Goal: Information Seeking & Learning: Learn about a topic

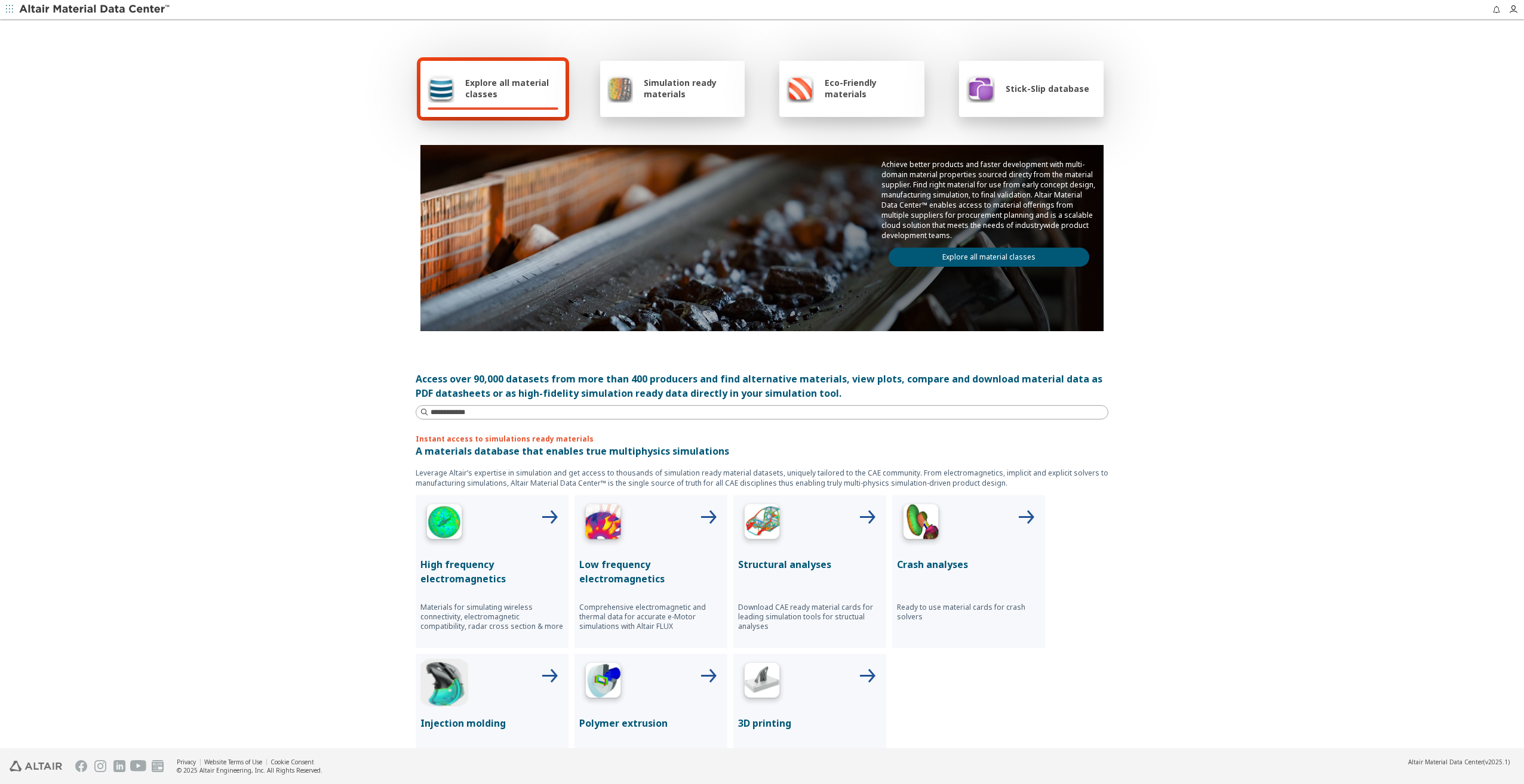
click at [496, 80] on span "Explore all material classes" at bounding box center [512, 88] width 93 height 23
click at [633, 79] on div "Simulation ready materials" at bounding box center [673, 88] width 131 height 29
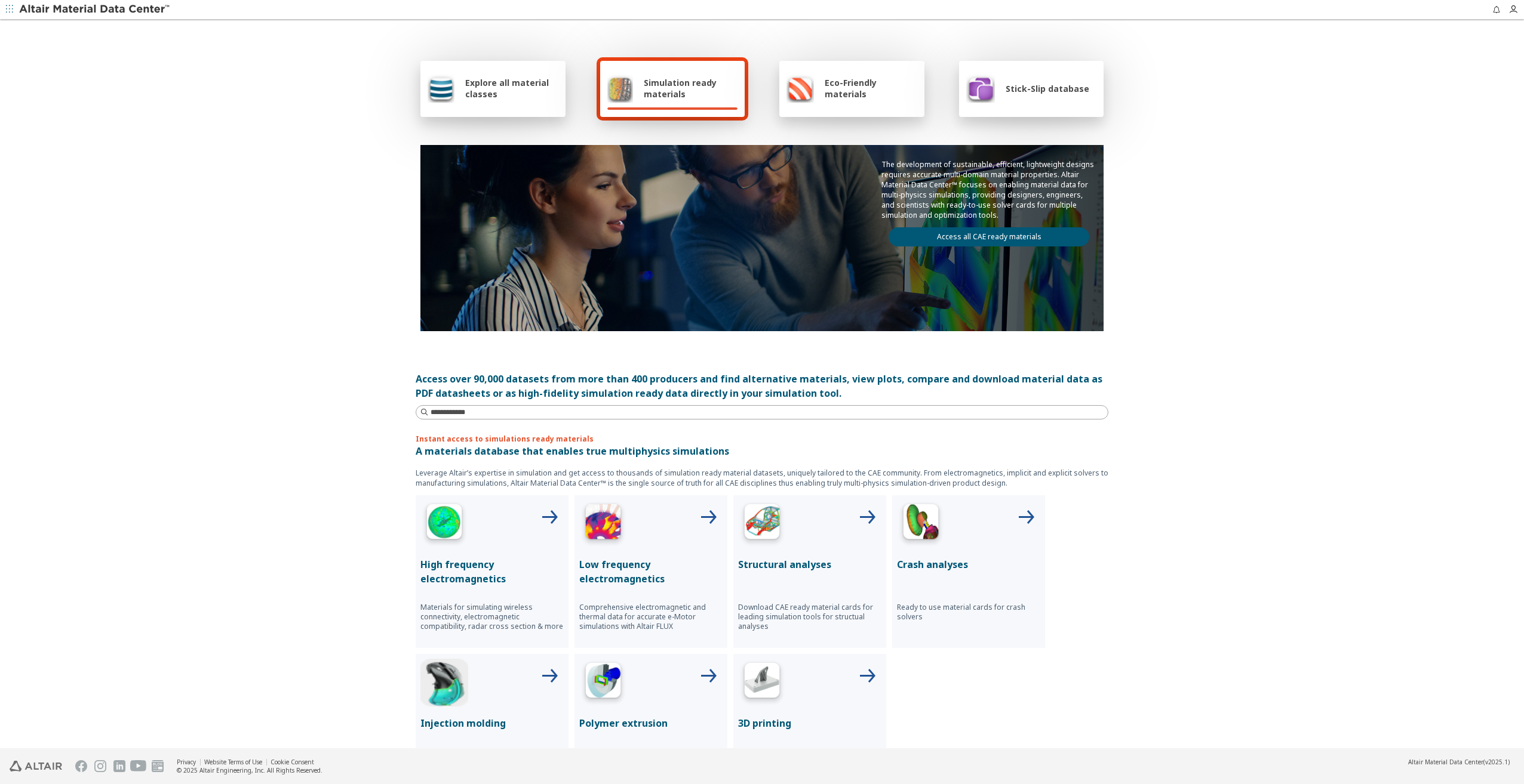
click at [484, 96] on span "Explore all material classes" at bounding box center [512, 88] width 93 height 23
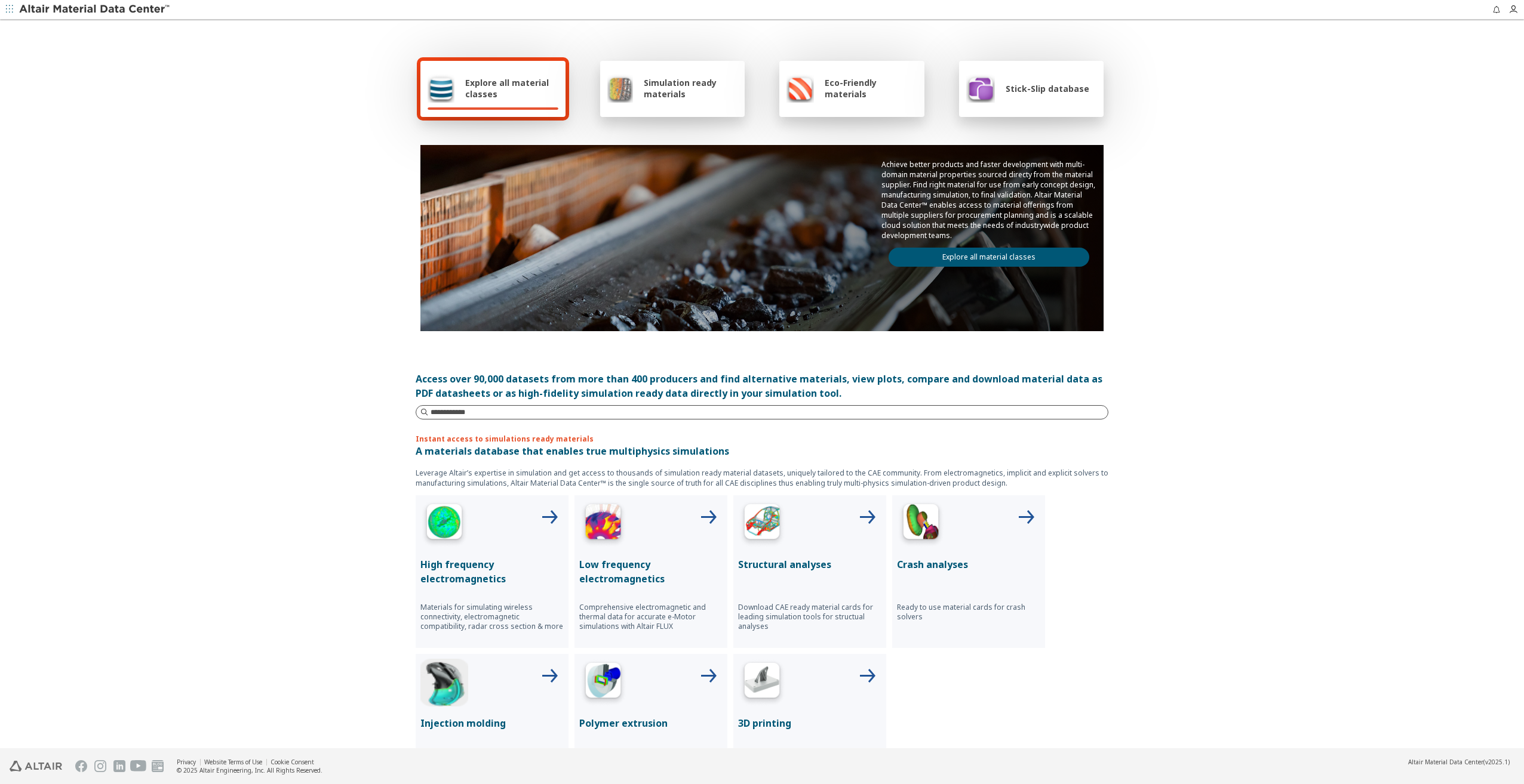
click at [454, 412] on input at bounding box center [769, 412] width 677 height 12
type input "****"
click at [463, 416] on input at bounding box center [763, 413] width 690 height 13
paste input "**********"
type input "**********"
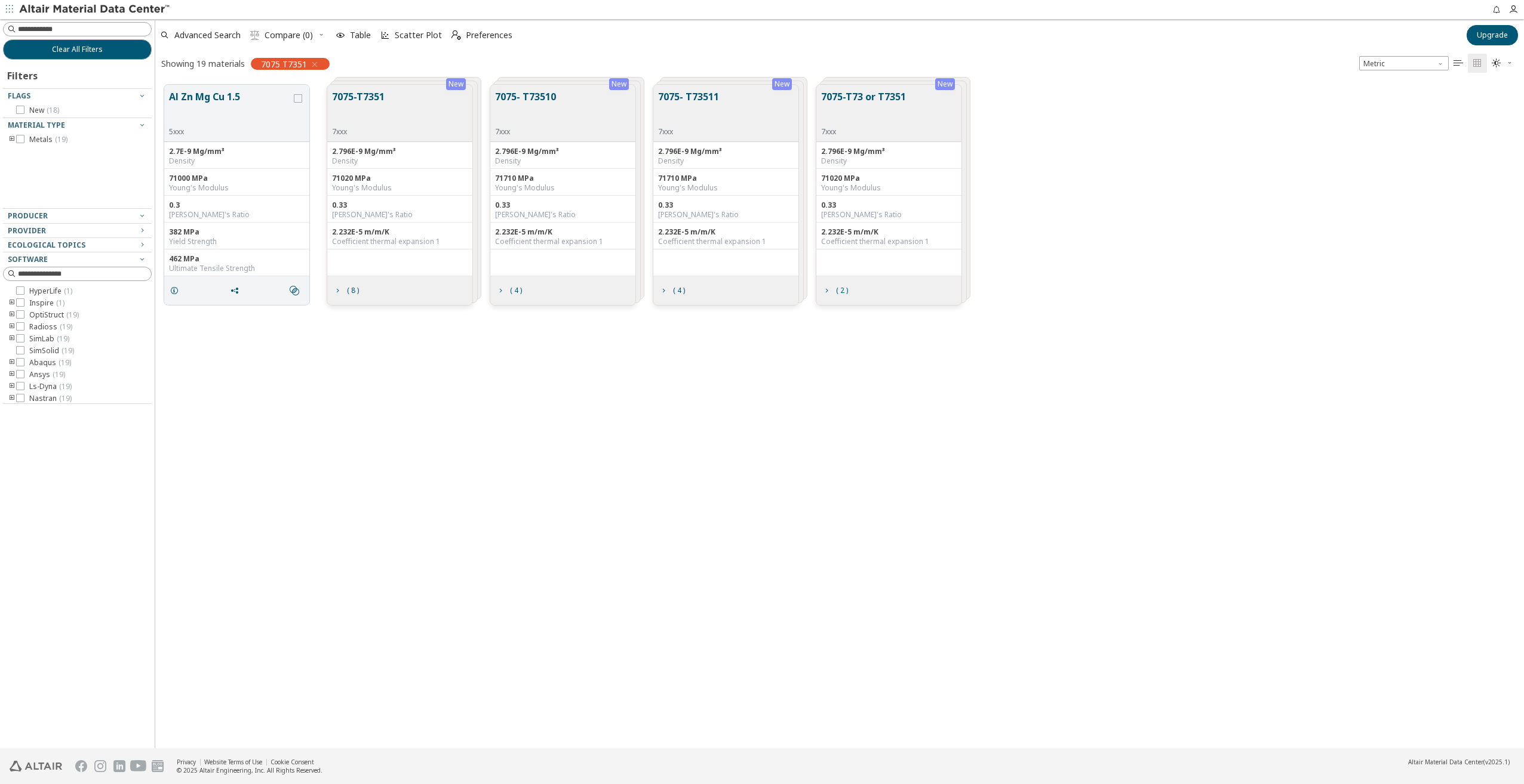
scroll to position [664, 1359]
click at [369, 97] on button "7075-T7351" at bounding box center [358, 108] width 52 height 38
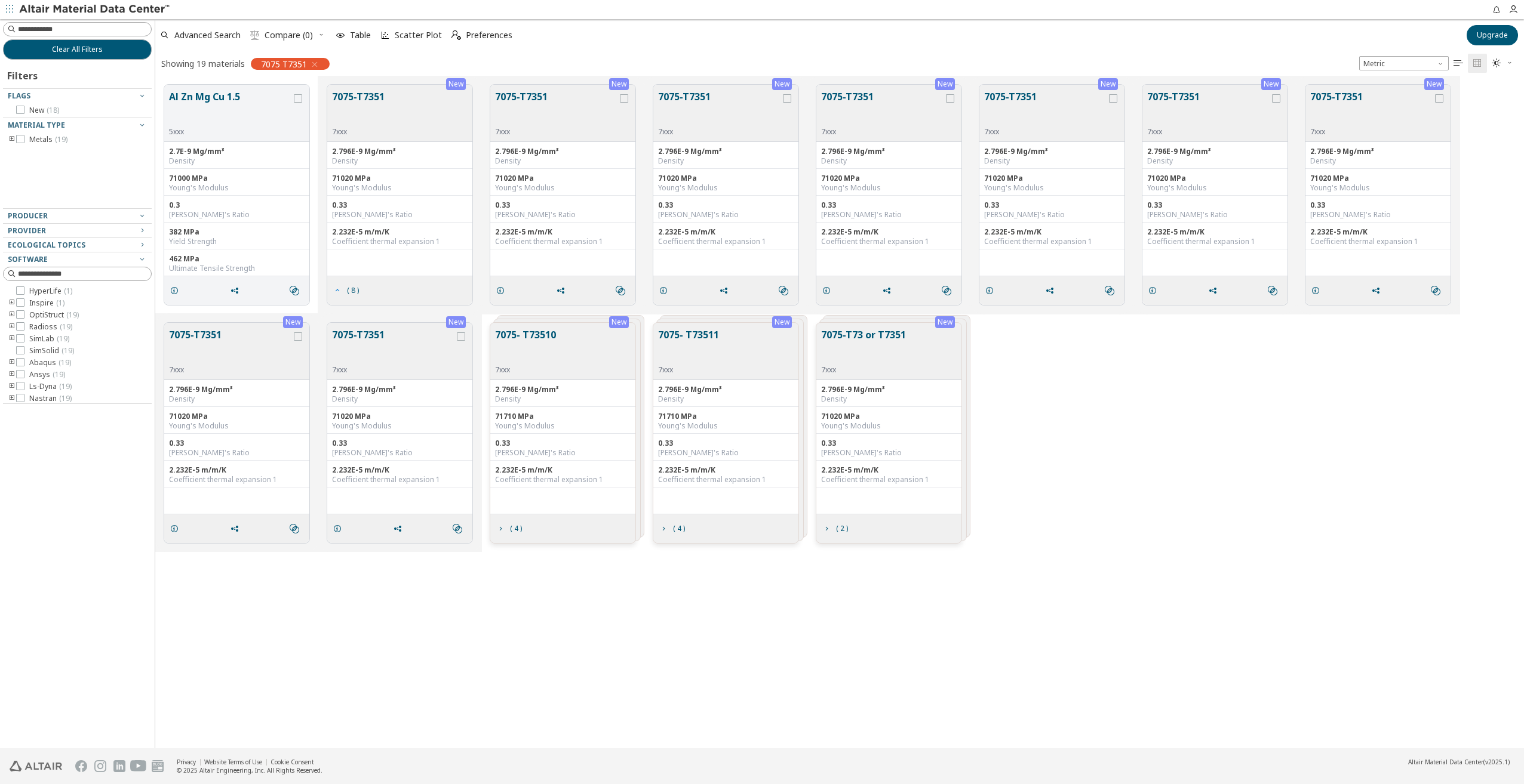
click at [342, 290] on icon "grid" at bounding box center [338, 291] width 10 height 10
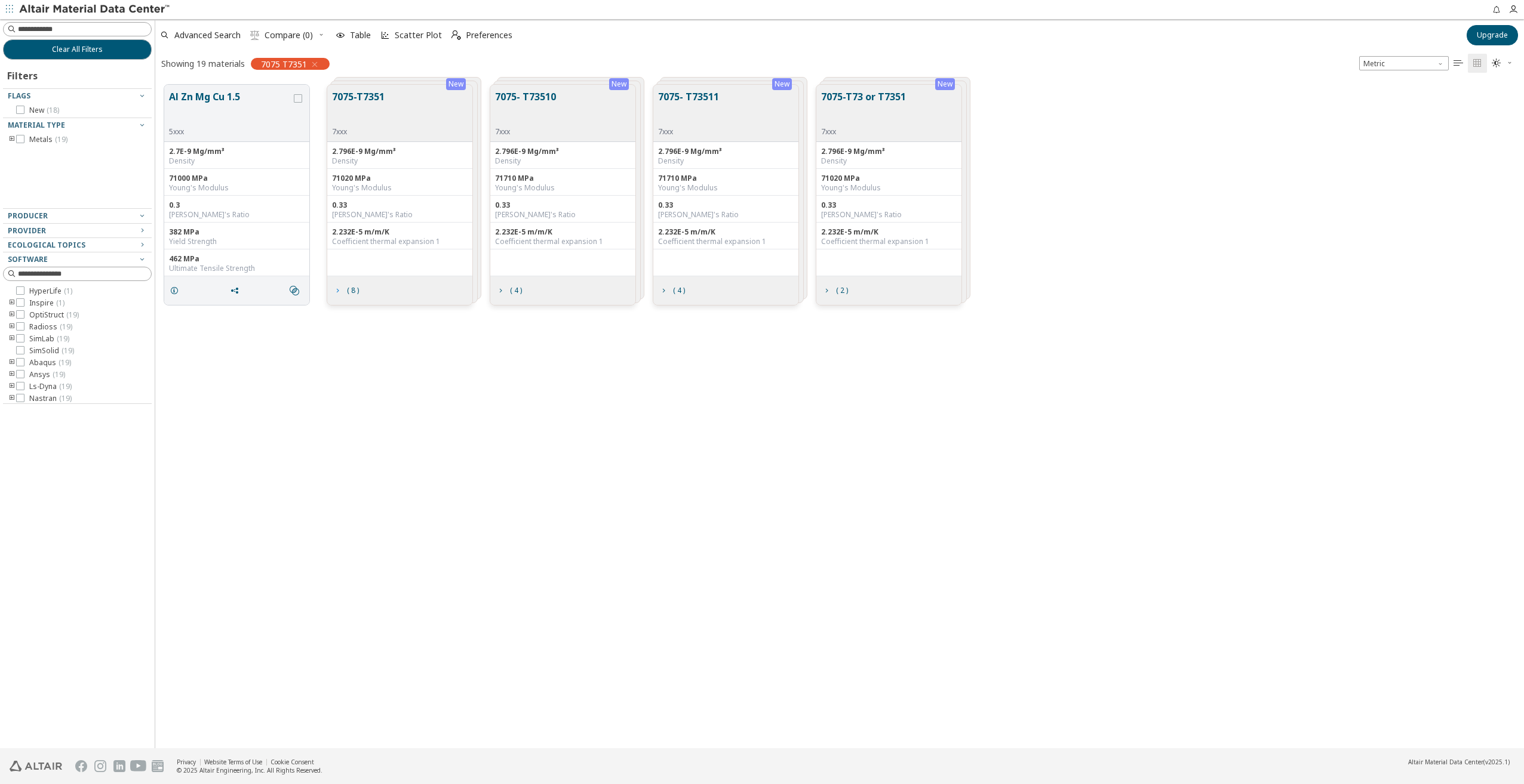
click at [342, 289] on span "( 8 )" at bounding box center [346, 291] width 31 height 23
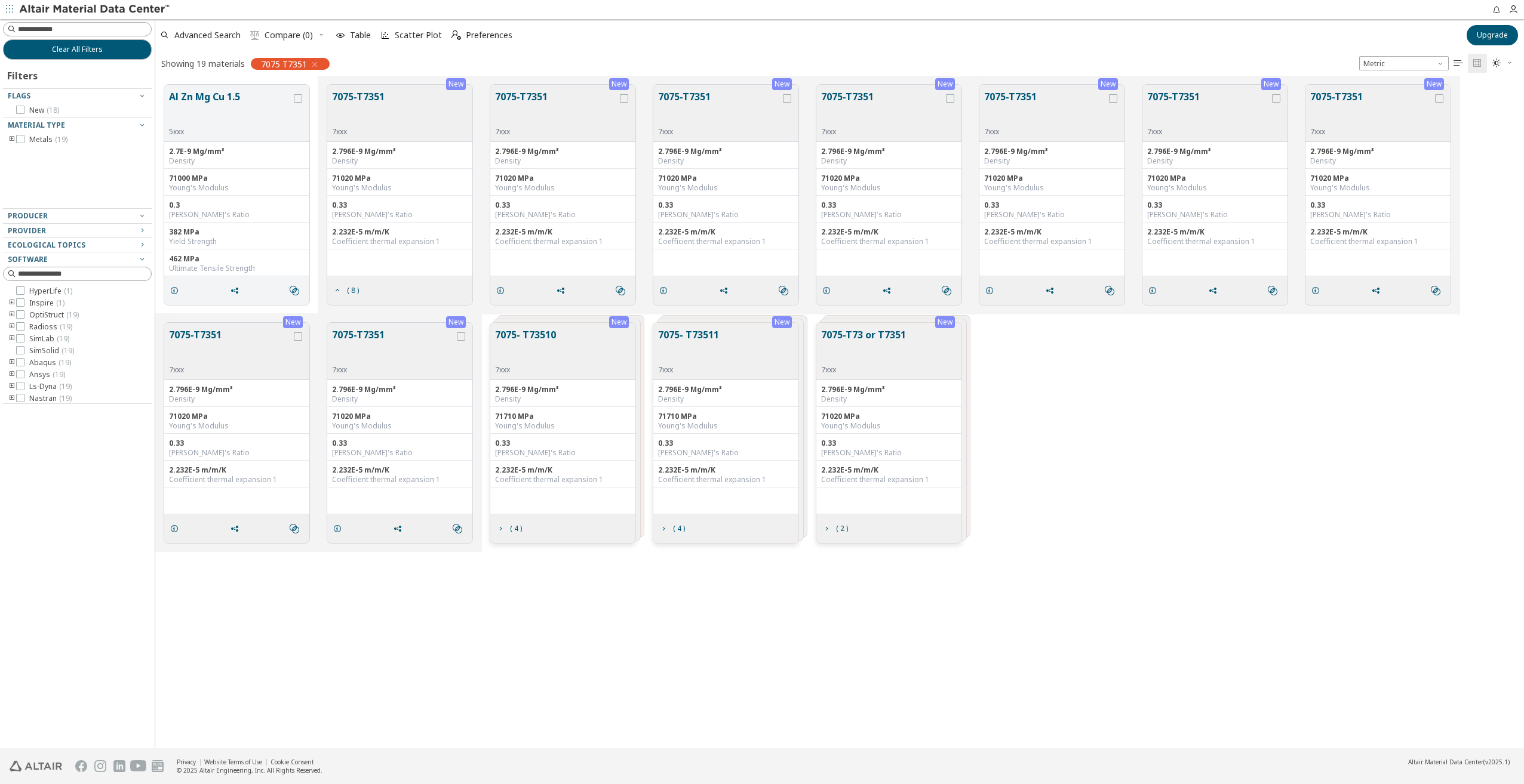
click at [521, 96] on button "7075-T7351" at bounding box center [556, 108] width 122 height 38
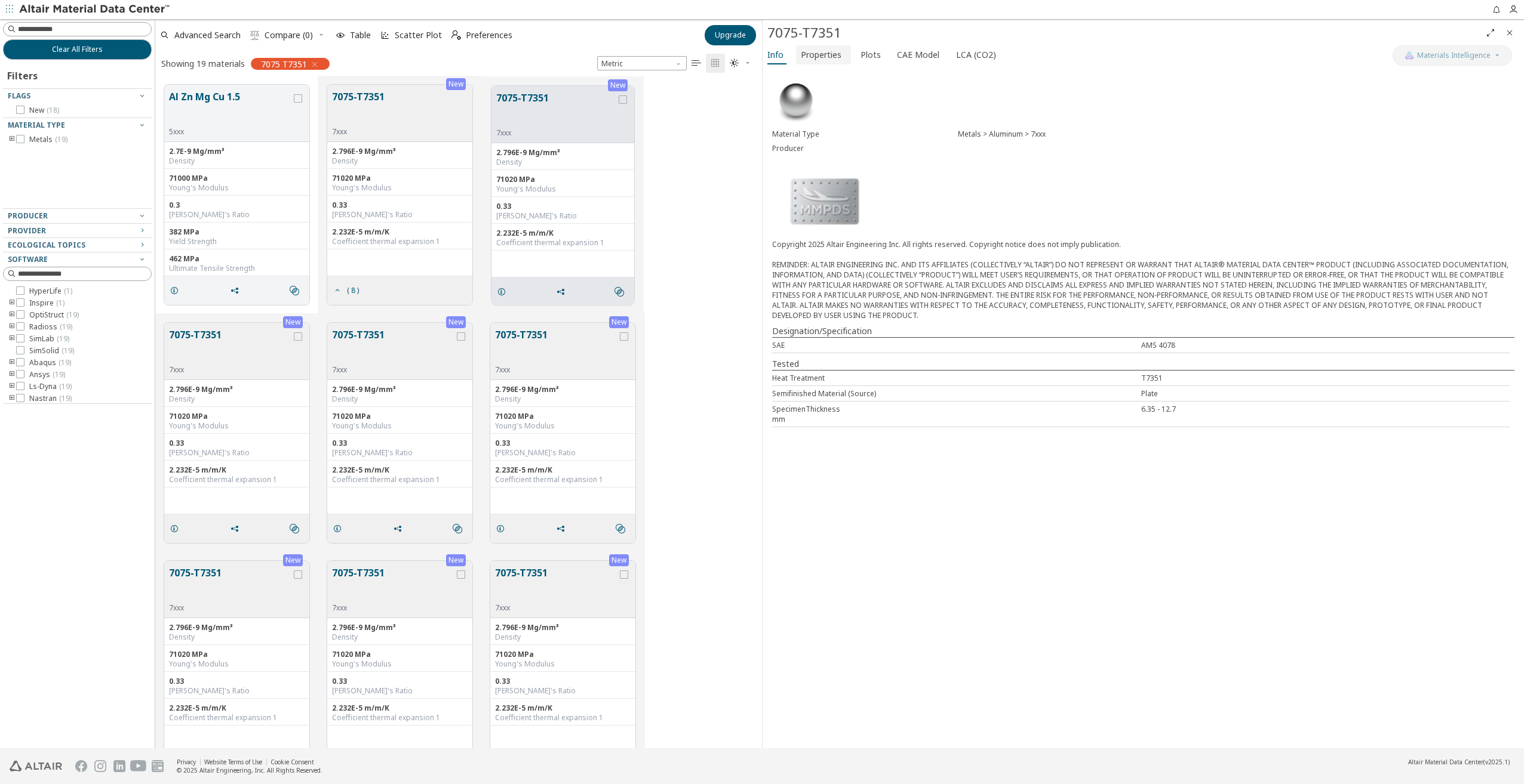
click at [823, 54] on span "Properties" at bounding box center [821, 54] width 41 height 19
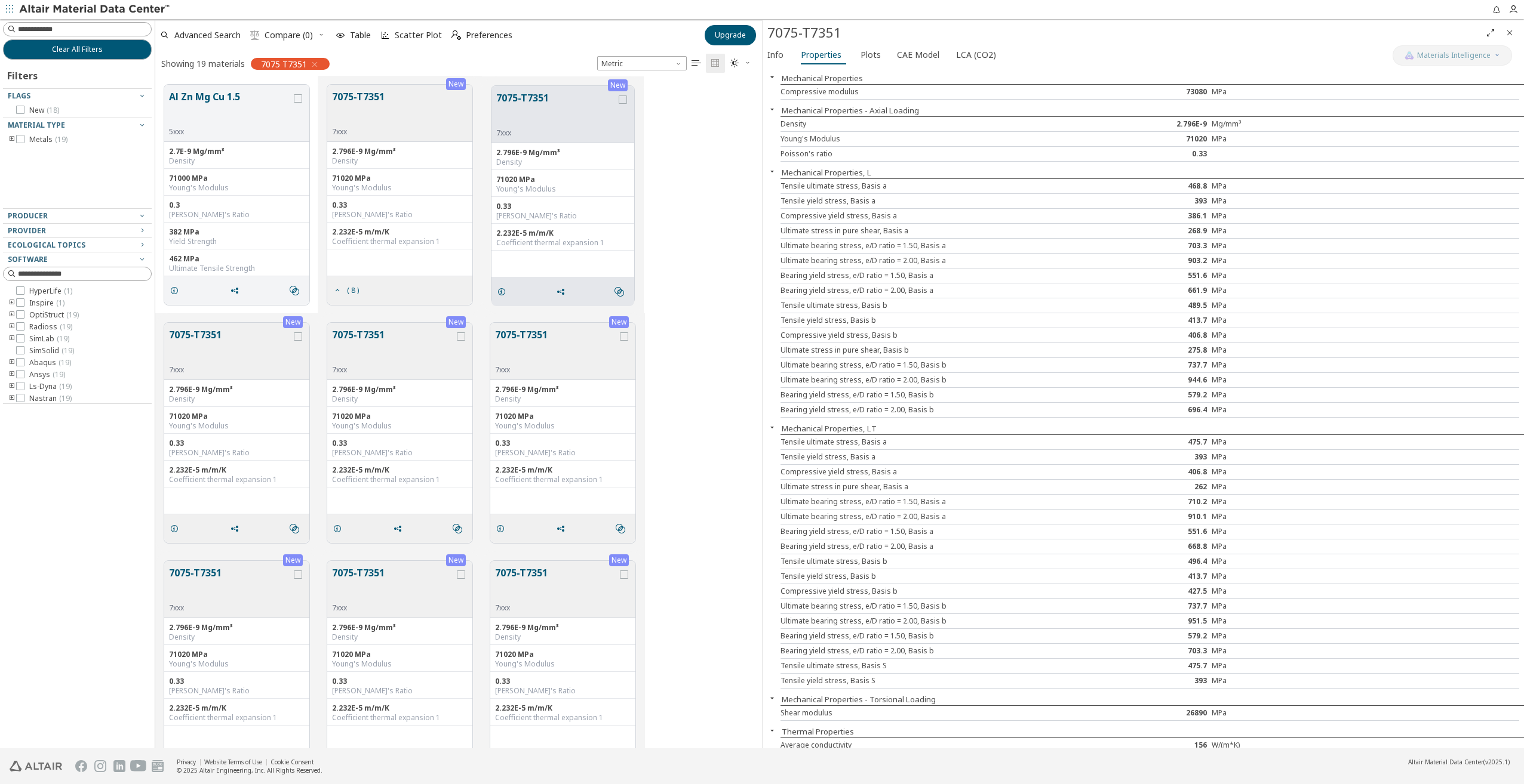
scroll to position [34, 0]
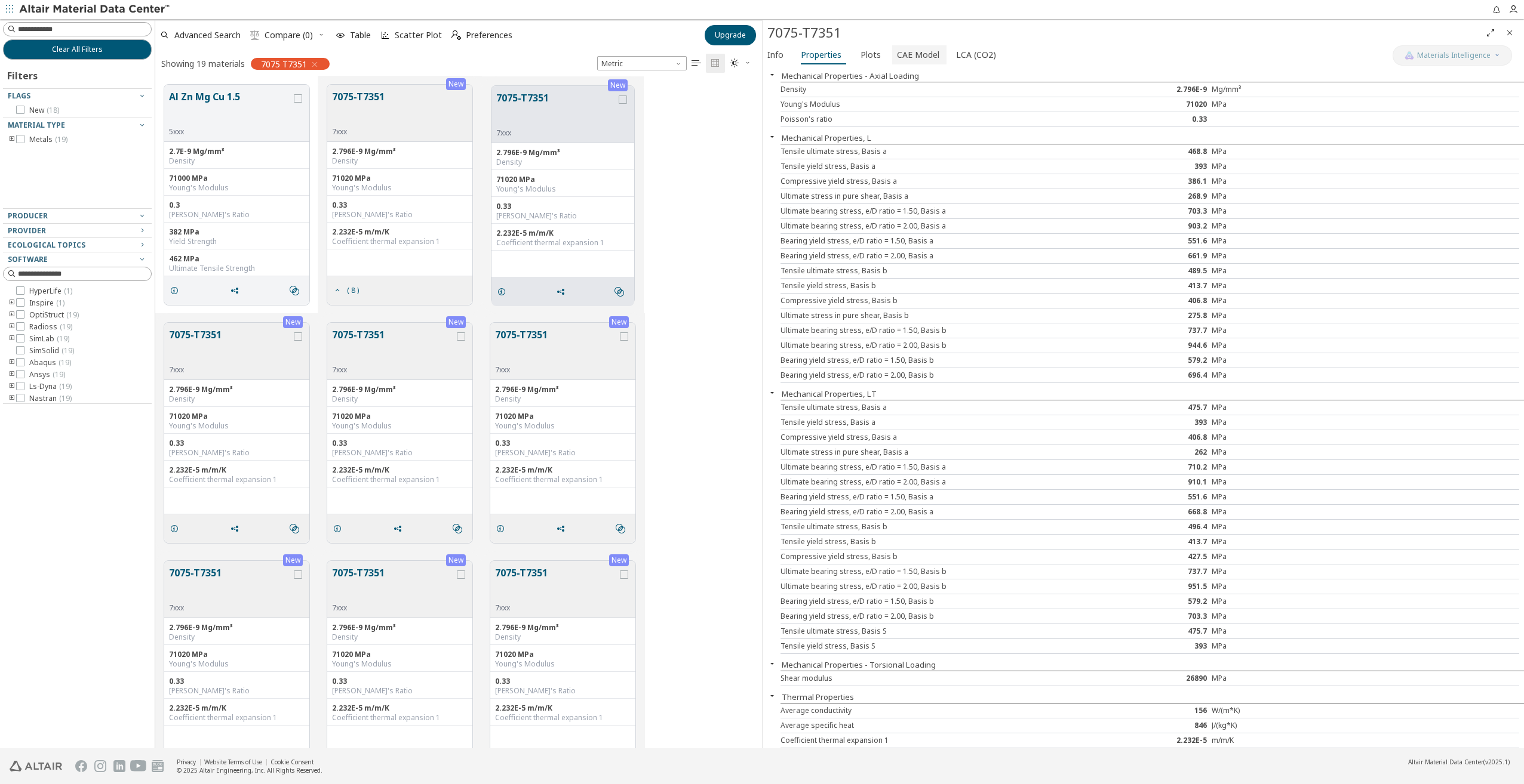
click at [899, 52] on span "CAE Model" at bounding box center [918, 54] width 43 height 19
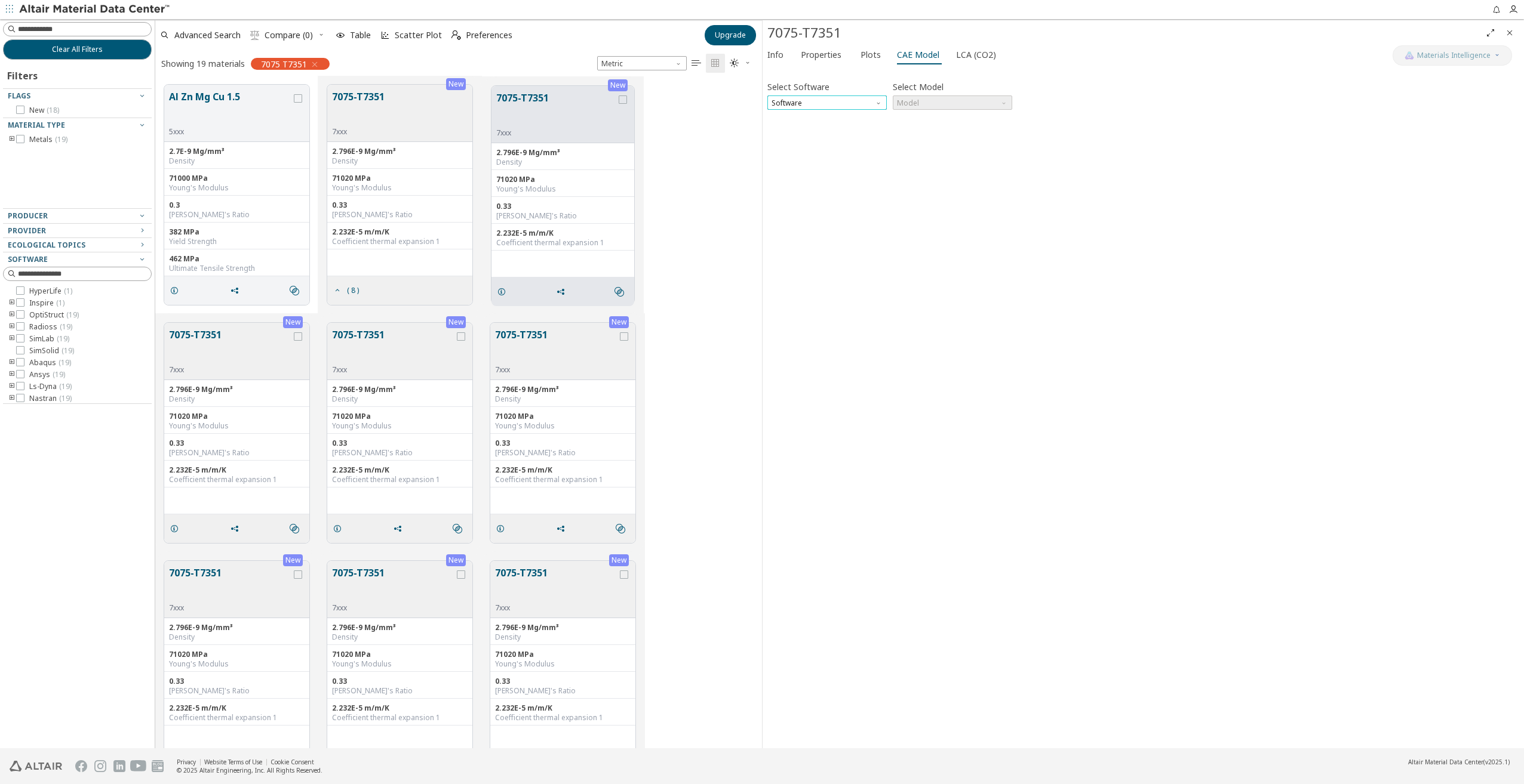
click at [827, 105] on span "Software" at bounding box center [827, 102] width 120 height 14
click at [869, 55] on span "Plots" at bounding box center [870, 54] width 20 height 19
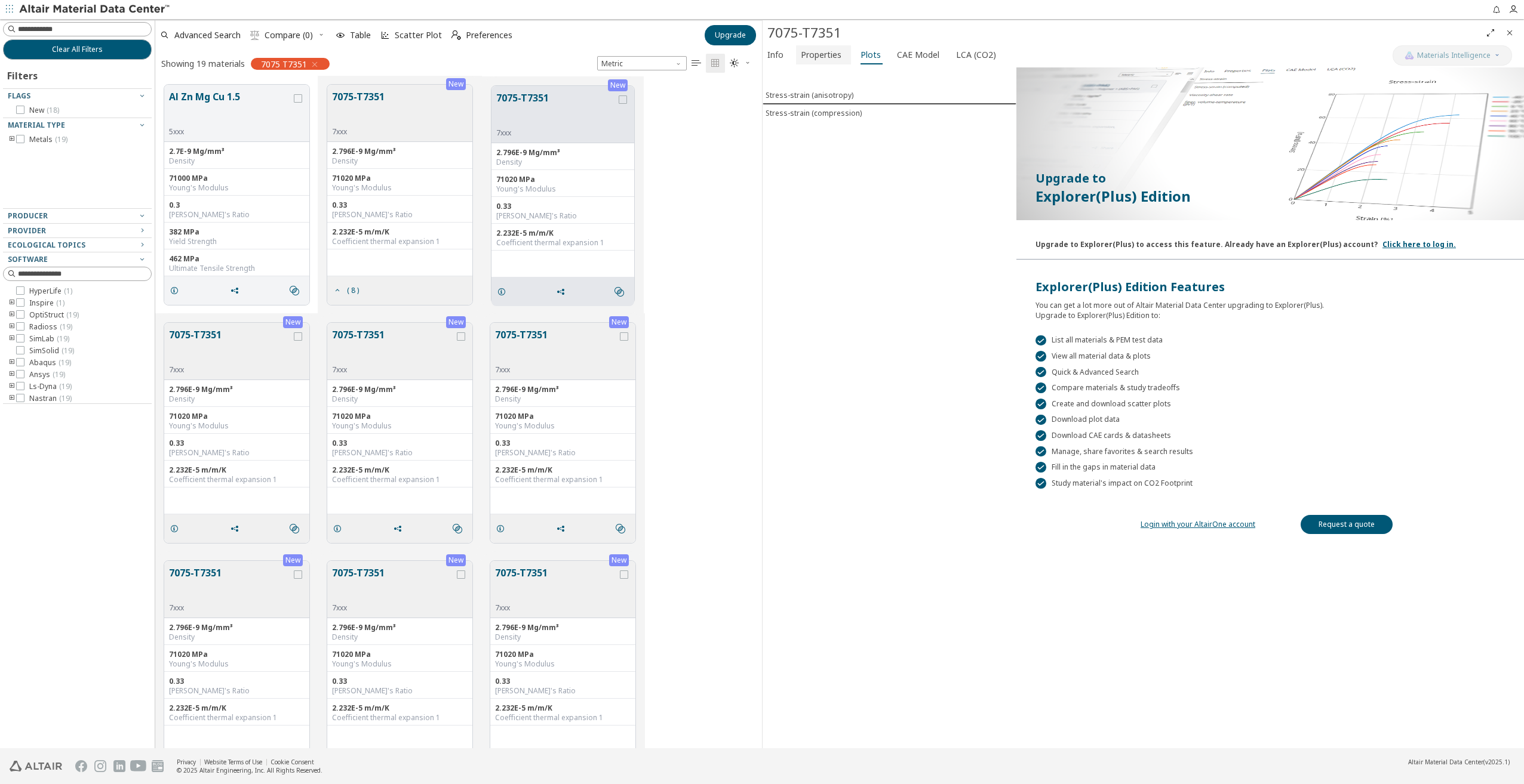
click at [835, 49] on span "Properties" at bounding box center [821, 54] width 41 height 19
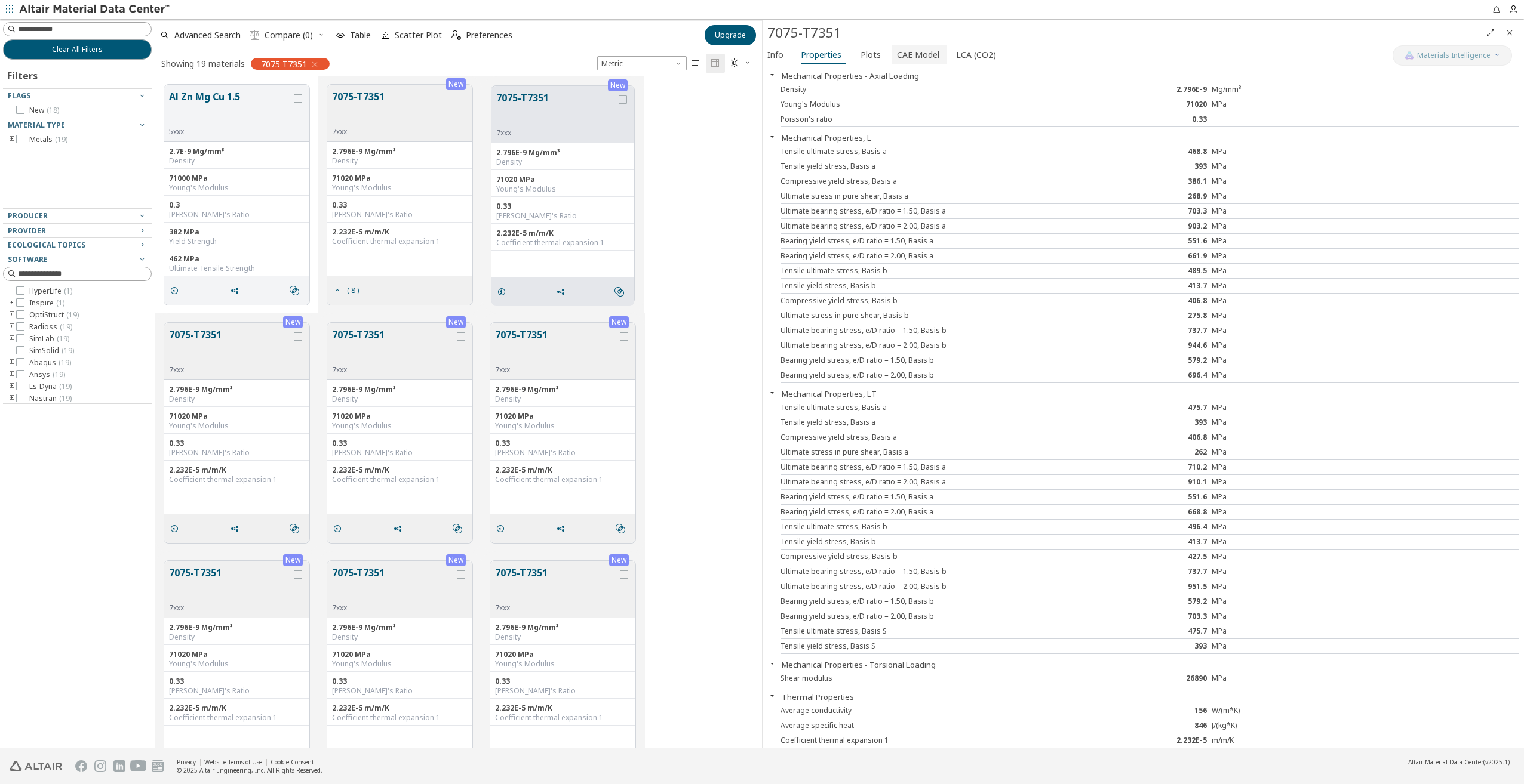
click at [906, 61] on span "CAE Model" at bounding box center [918, 54] width 43 height 19
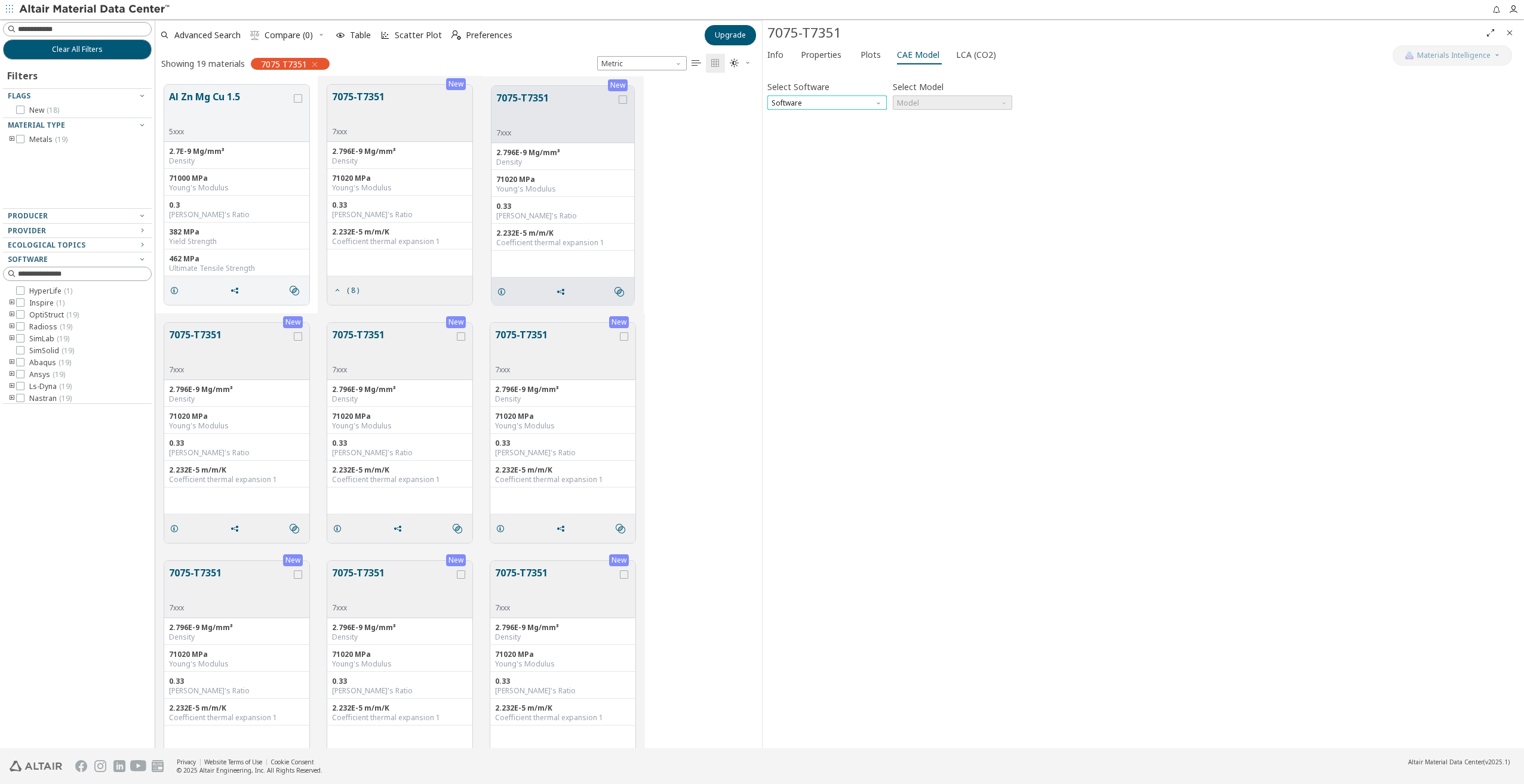
click at [850, 102] on span "Software" at bounding box center [827, 102] width 120 height 14
click at [817, 119] on span "OptiStruct" at bounding box center [827, 117] width 110 height 8
click at [853, 102] on span "OptiStruct" at bounding box center [827, 102] width 120 height 14
click at [940, 101] on span "Model" at bounding box center [952, 102] width 120 height 14
click at [846, 164] on div "Select Software OptiStruct Select Model Model Invalid data. Please check your i…" at bounding box center [1142, 408] width 751 height 672
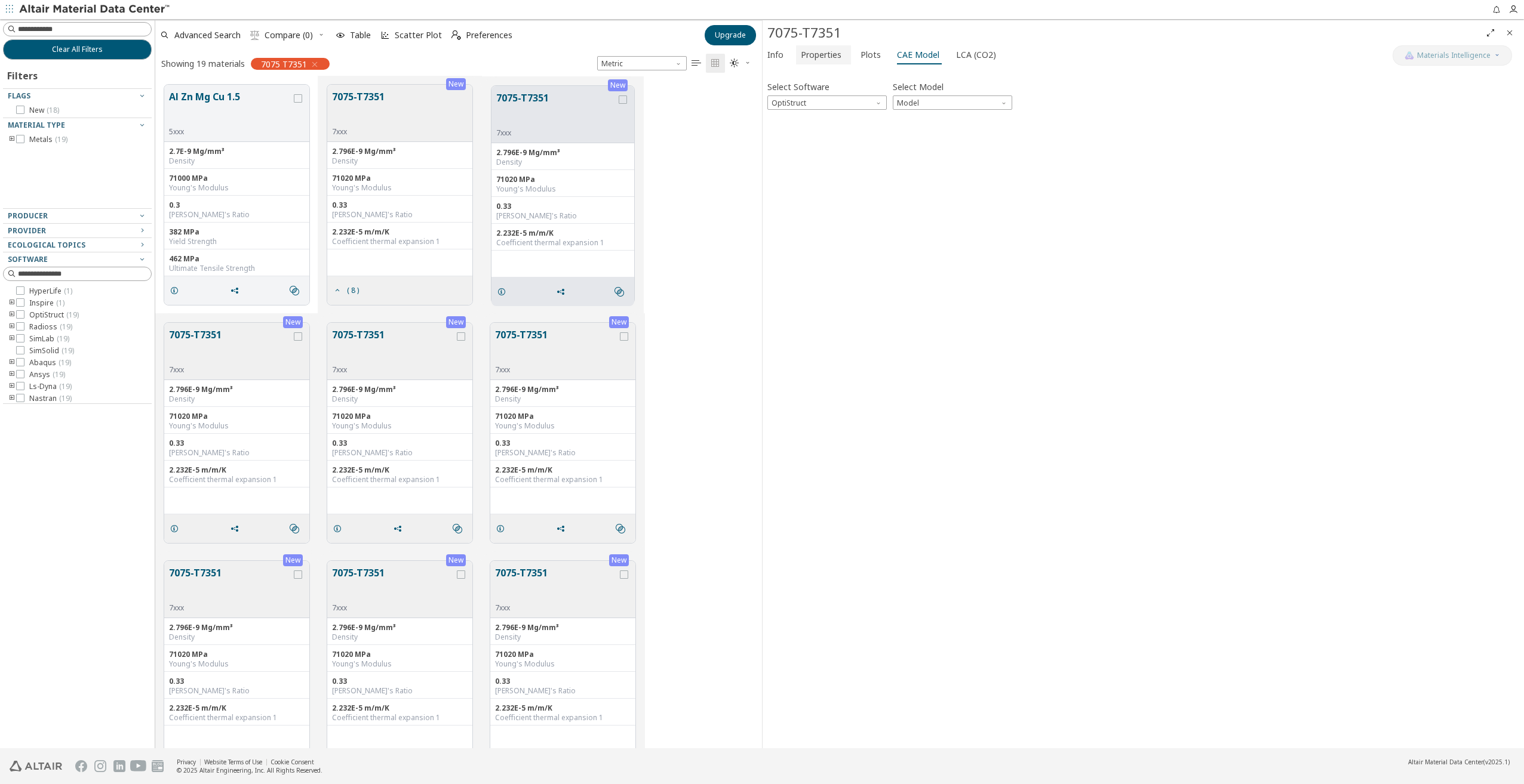
click at [832, 57] on span "Properties" at bounding box center [821, 54] width 41 height 19
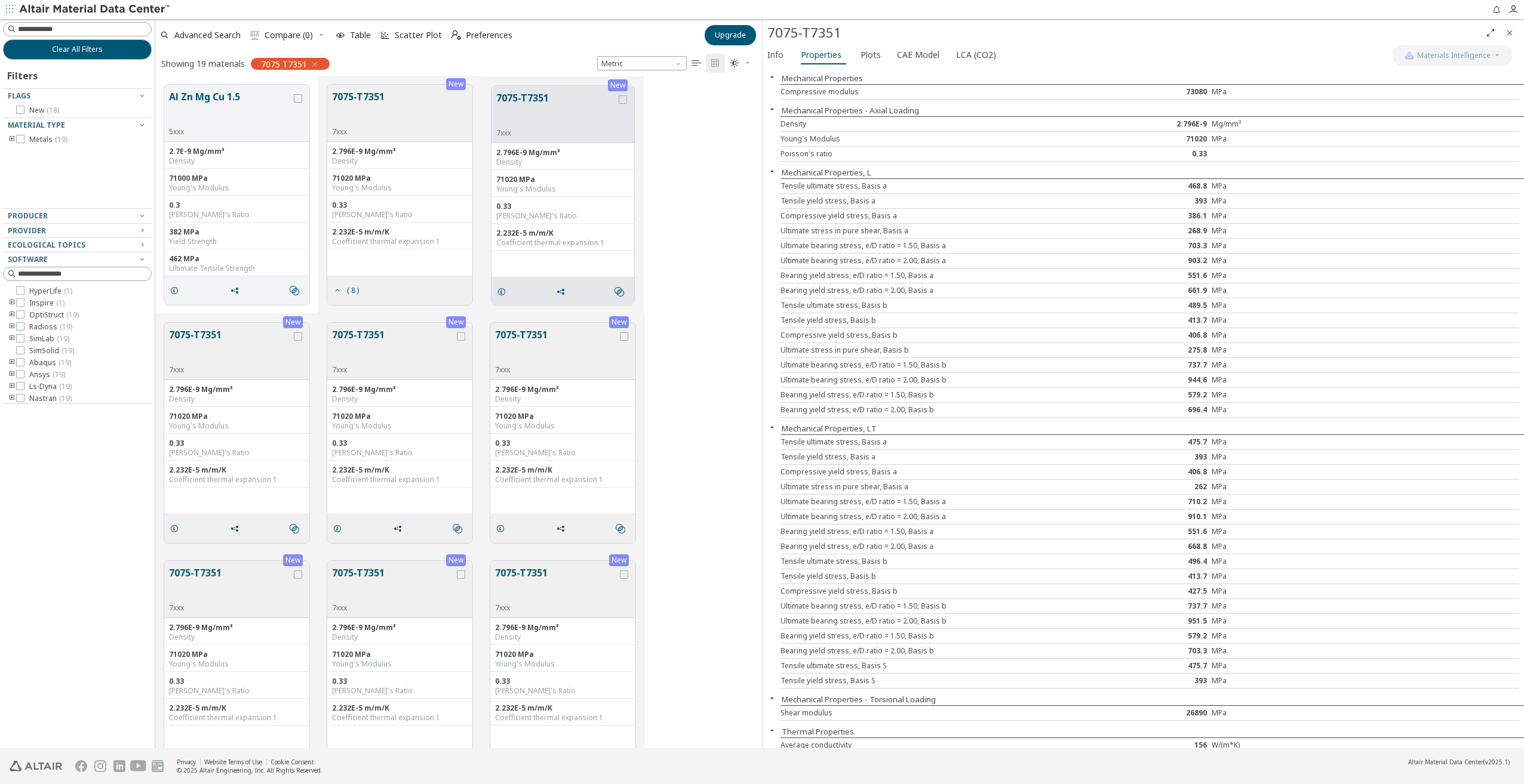
click at [198, 335] on button "7075-T7351" at bounding box center [229, 347] width 122 height 38
click at [376, 334] on button "7075-T7351" at bounding box center [392, 347] width 122 height 38
click at [232, 333] on button "7075-T7351" at bounding box center [229, 347] width 122 height 38
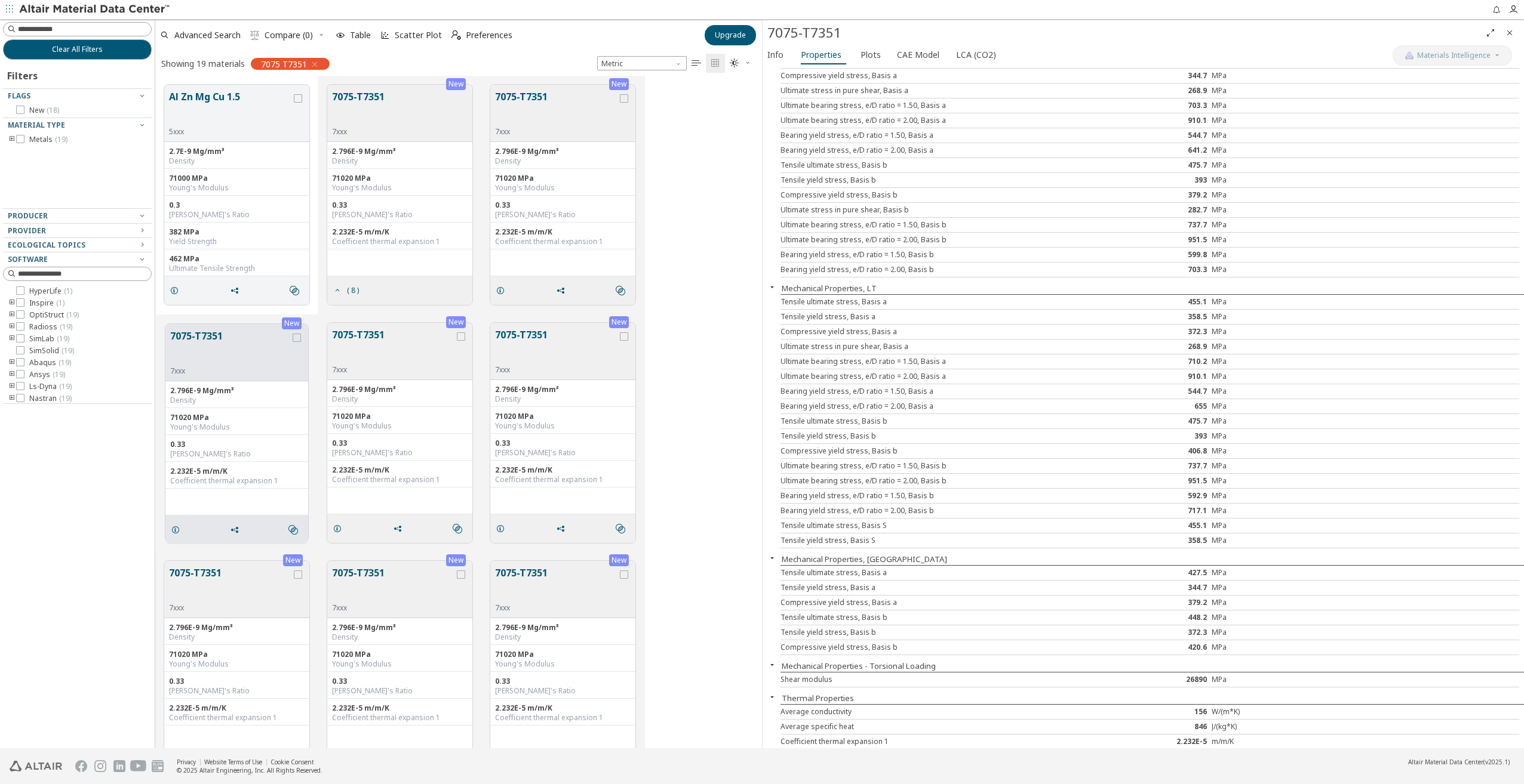
scroll to position [142, 0]
click at [384, 333] on button "7075-T7351" at bounding box center [392, 347] width 122 height 38
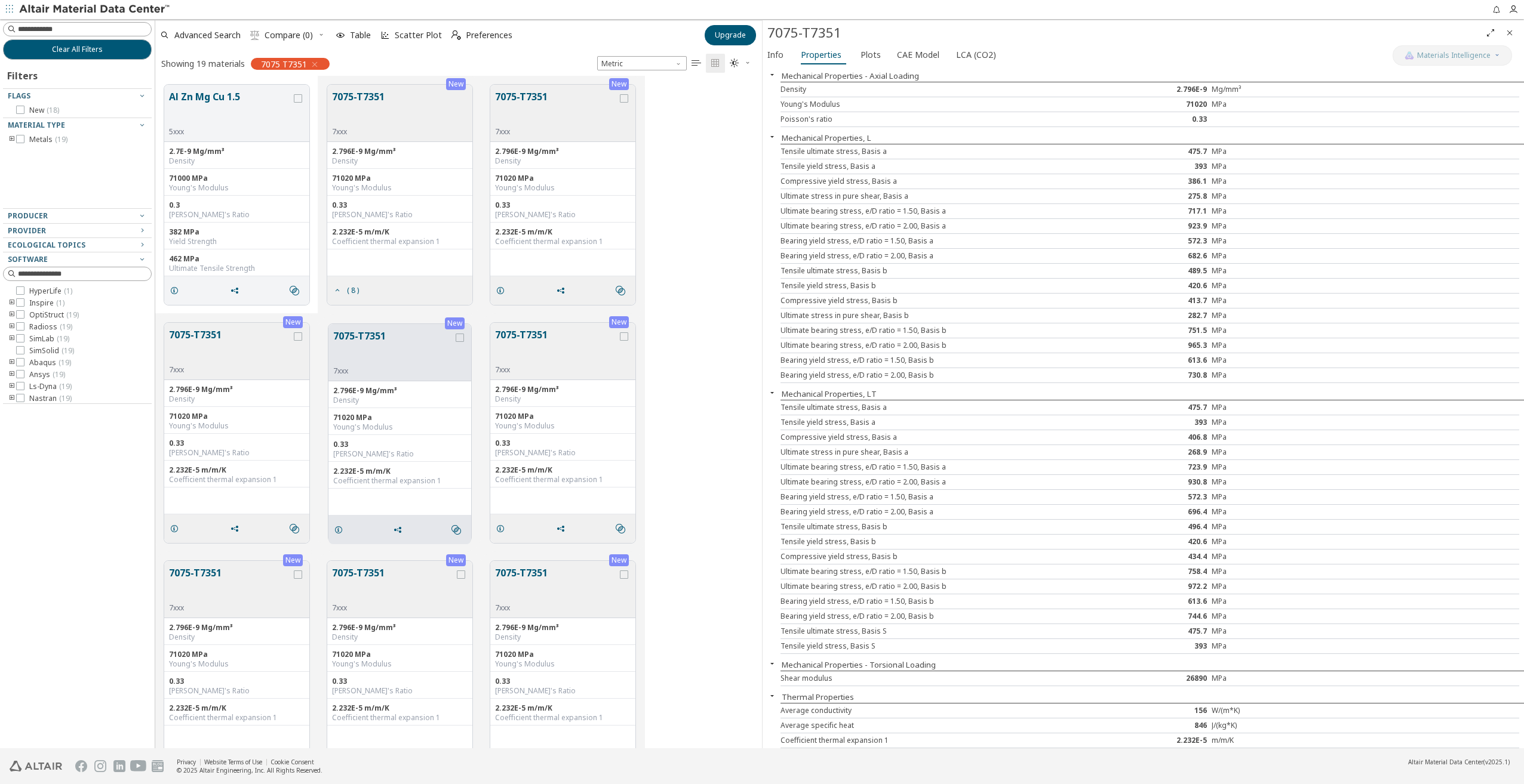
scroll to position [34, 0]
click at [531, 337] on button "7075-T7351" at bounding box center [556, 347] width 122 height 38
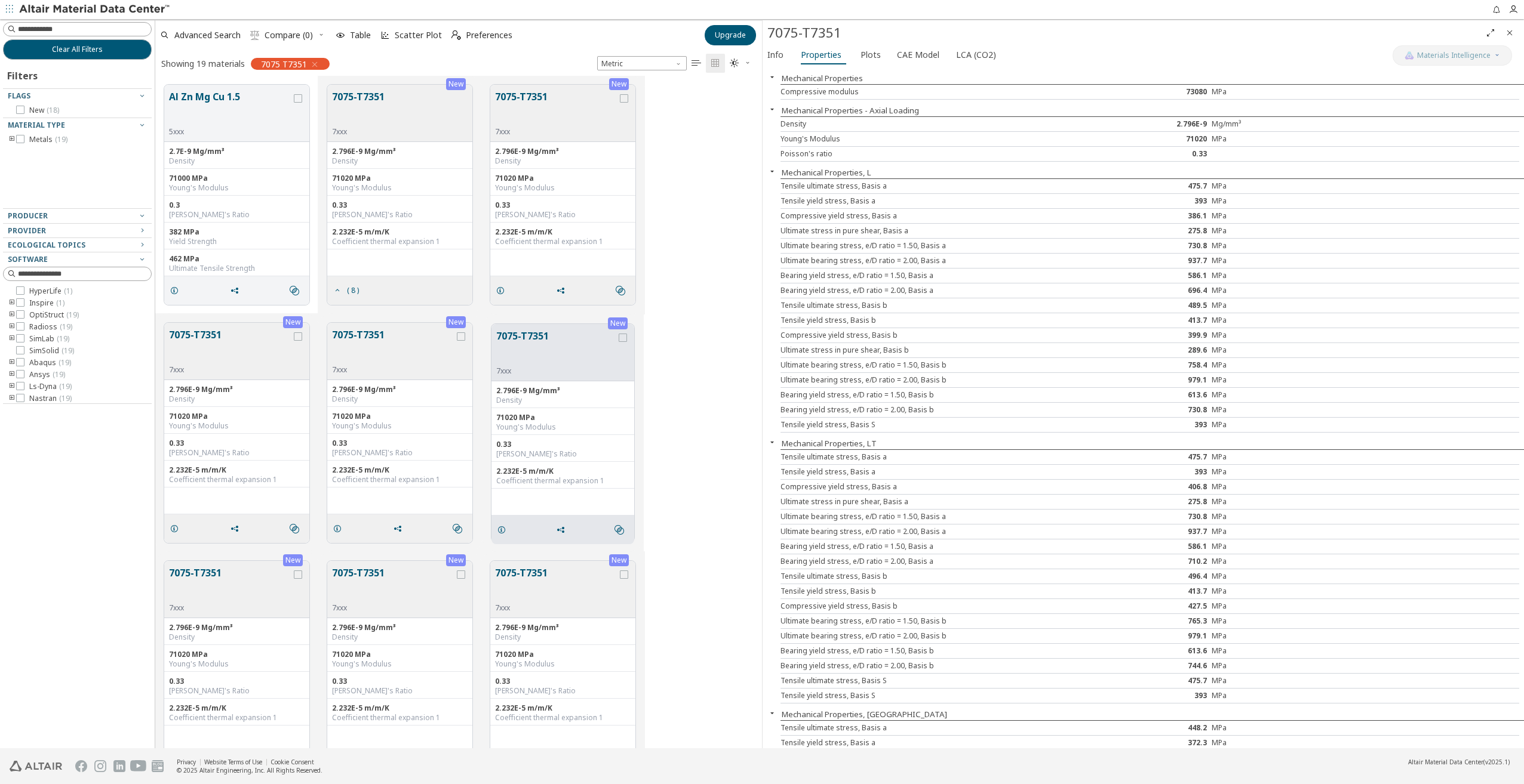
click at [216, 580] on button "7075-T7351" at bounding box center [229, 585] width 122 height 38
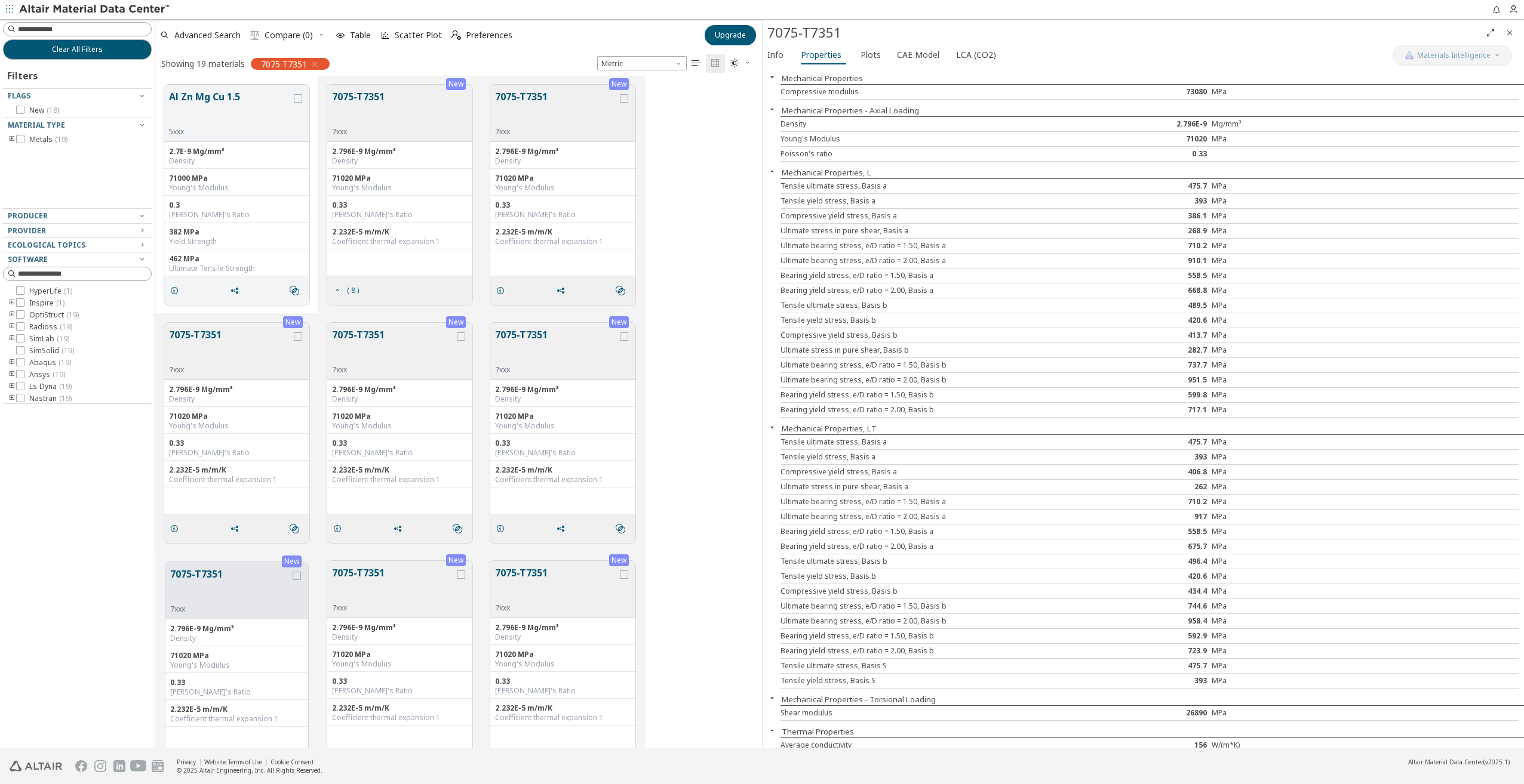
click at [371, 569] on button "7075-T7351" at bounding box center [392, 585] width 122 height 38
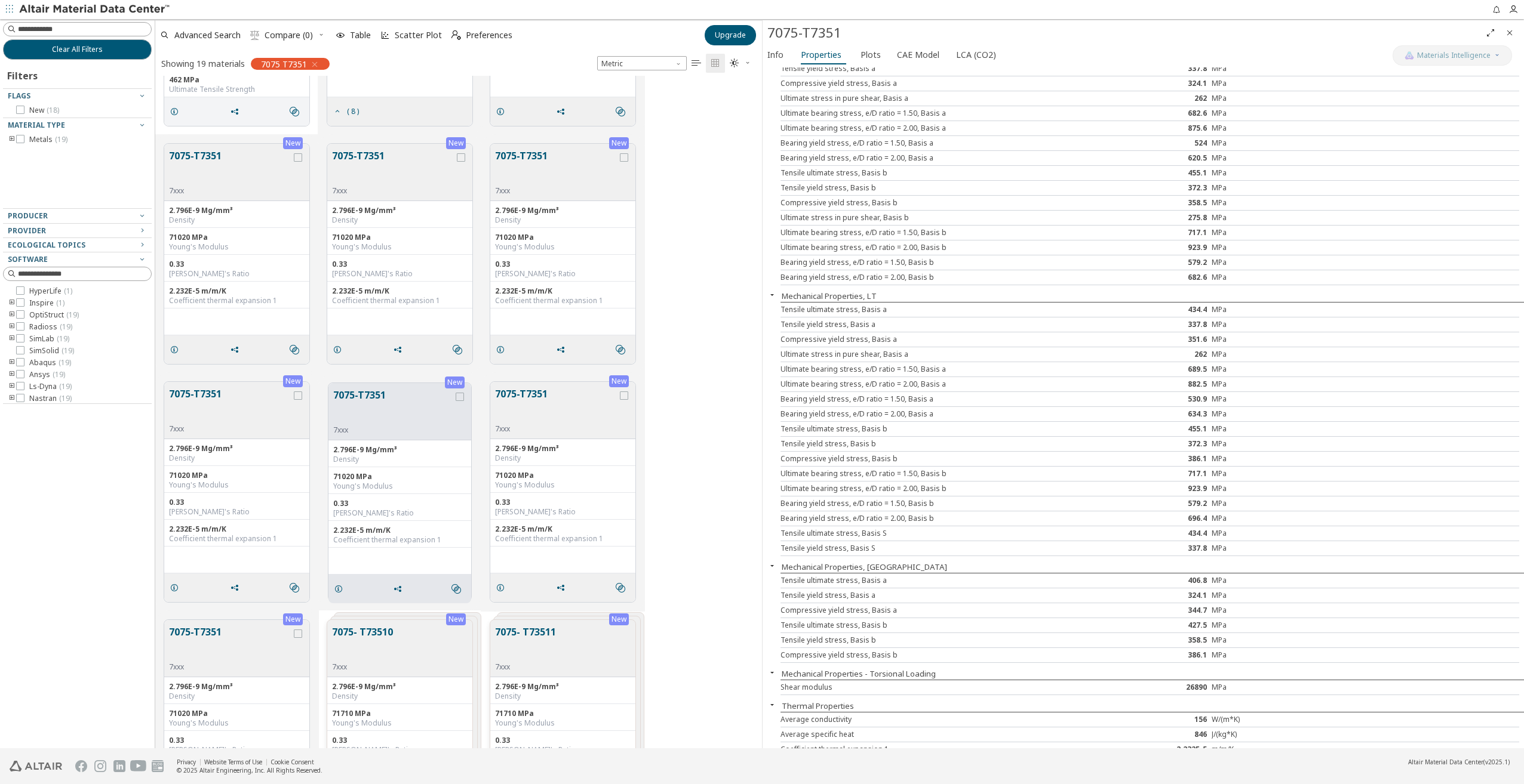
scroll to position [142, 0]
click at [534, 395] on button "7075-T7351" at bounding box center [556, 406] width 122 height 38
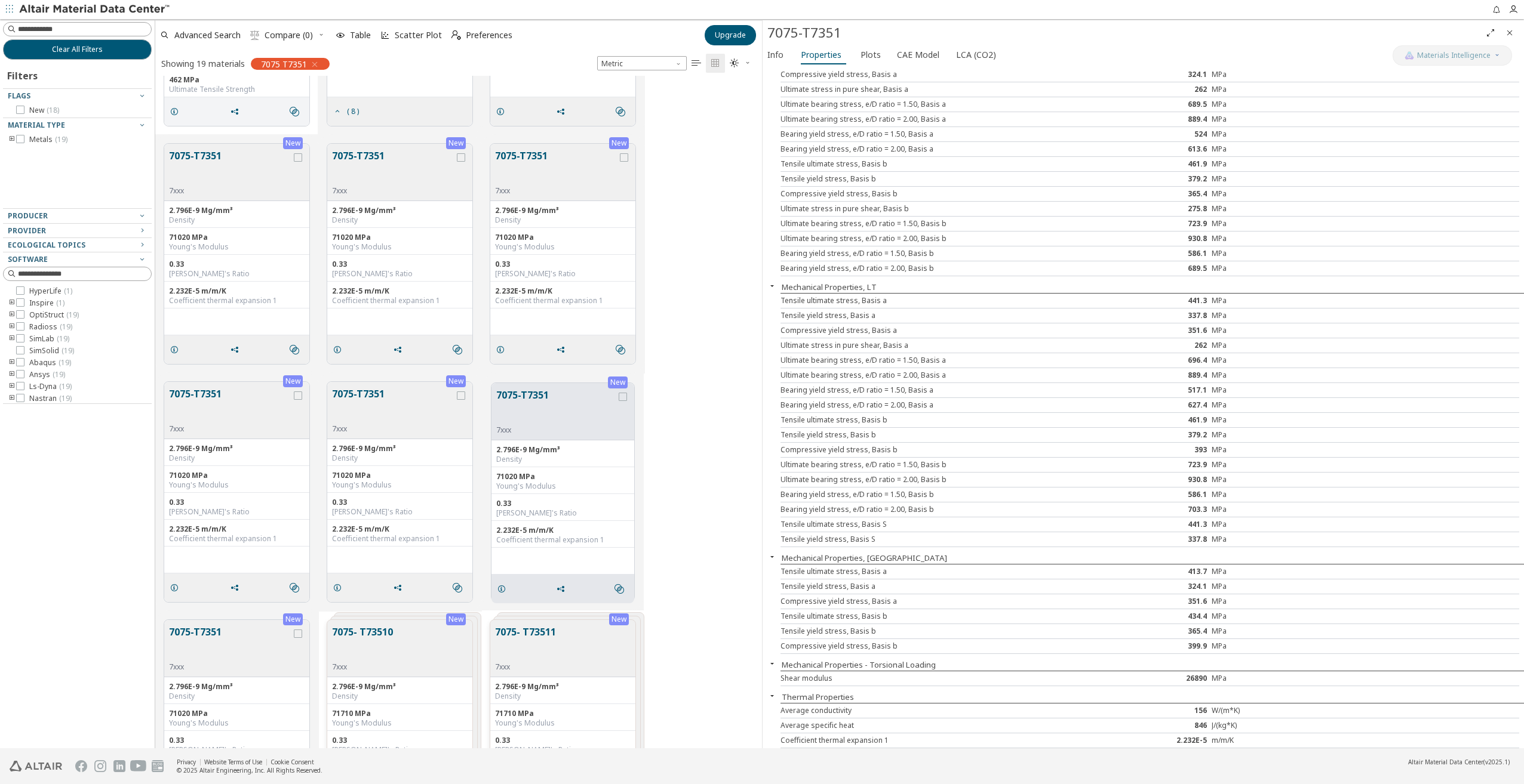
click at [210, 635] on button "7075-T7351" at bounding box center [229, 644] width 122 height 38
click at [382, 641] on button "7075- T73510" at bounding box center [362, 644] width 61 height 38
click at [75, 28] on input at bounding box center [84, 29] width 133 height 12
type input "****"
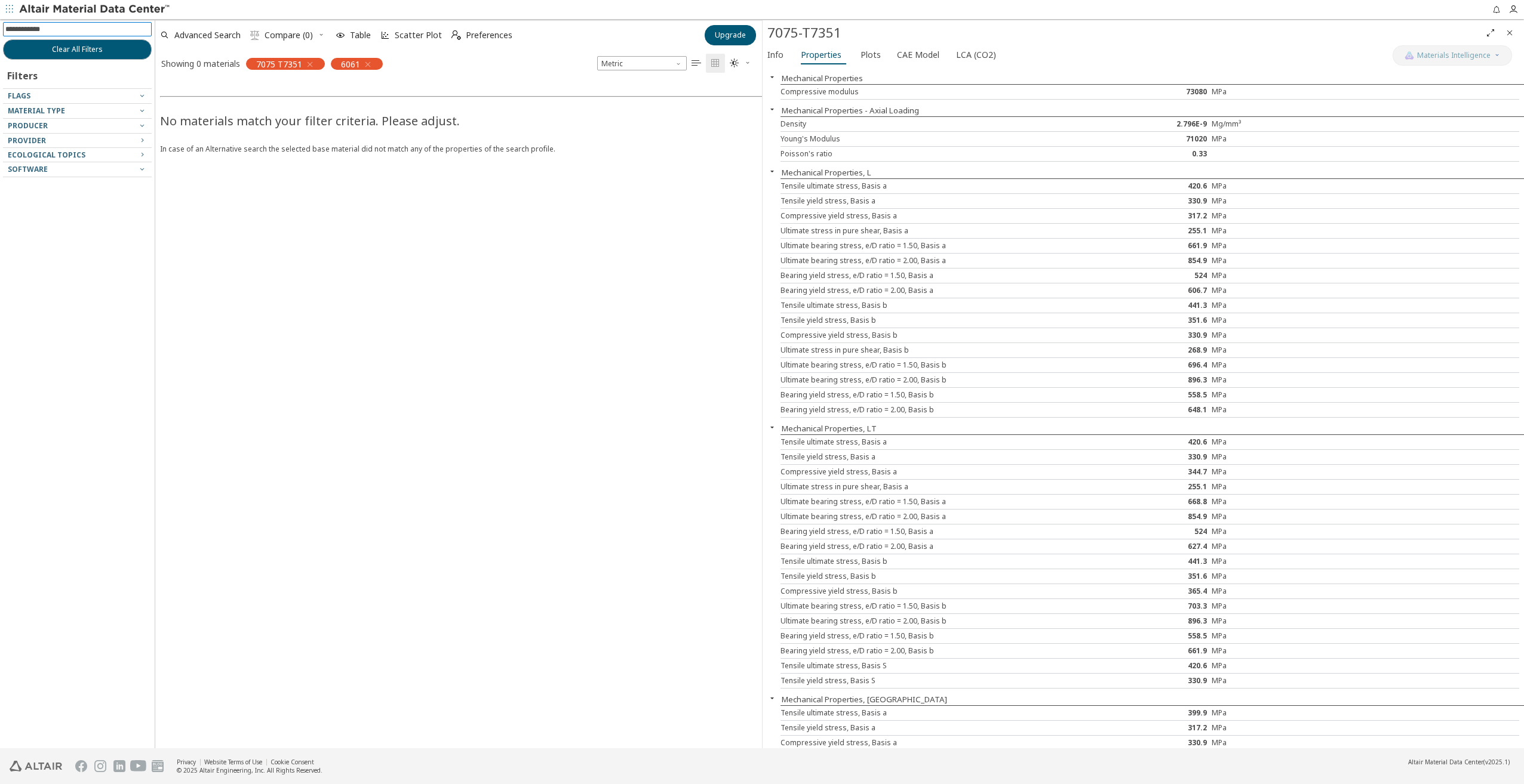
click at [311, 63] on icon "button" at bounding box center [310, 65] width 10 height 10
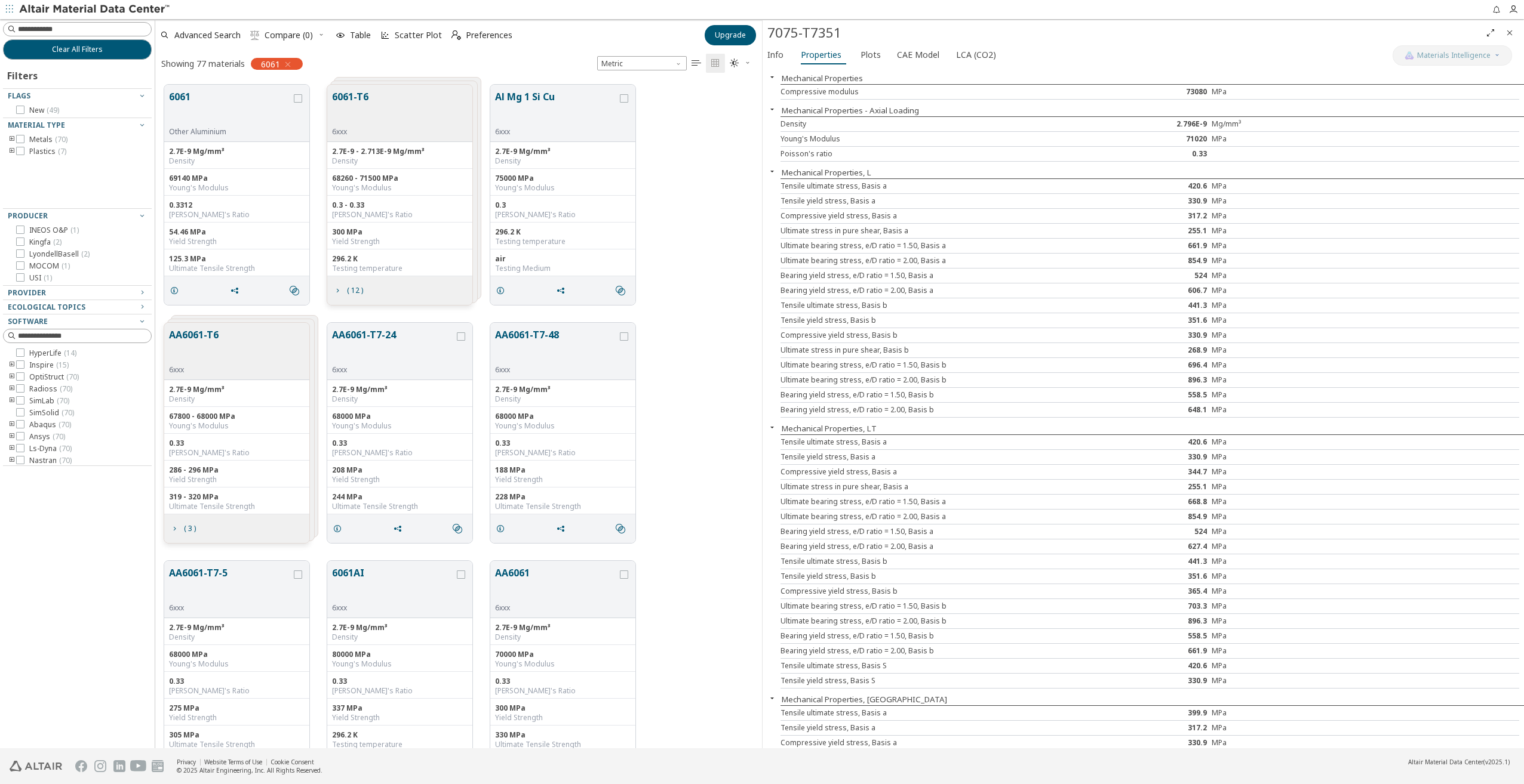
scroll to position [664, 597]
click at [362, 96] on button "6061-T6" at bounding box center [350, 108] width 36 height 38
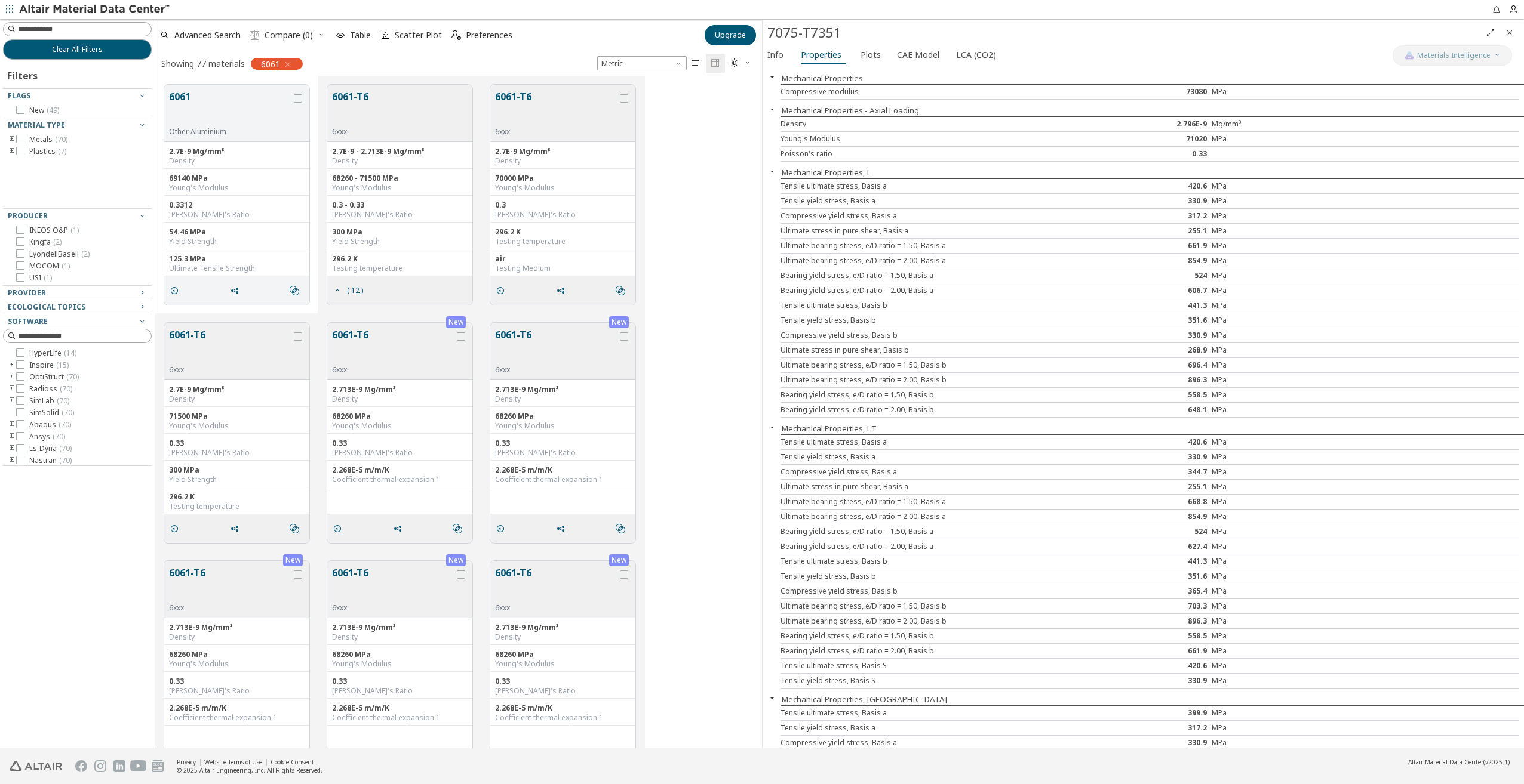
click at [519, 94] on button "6061-T6" at bounding box center [556, 108] width 122 height 38
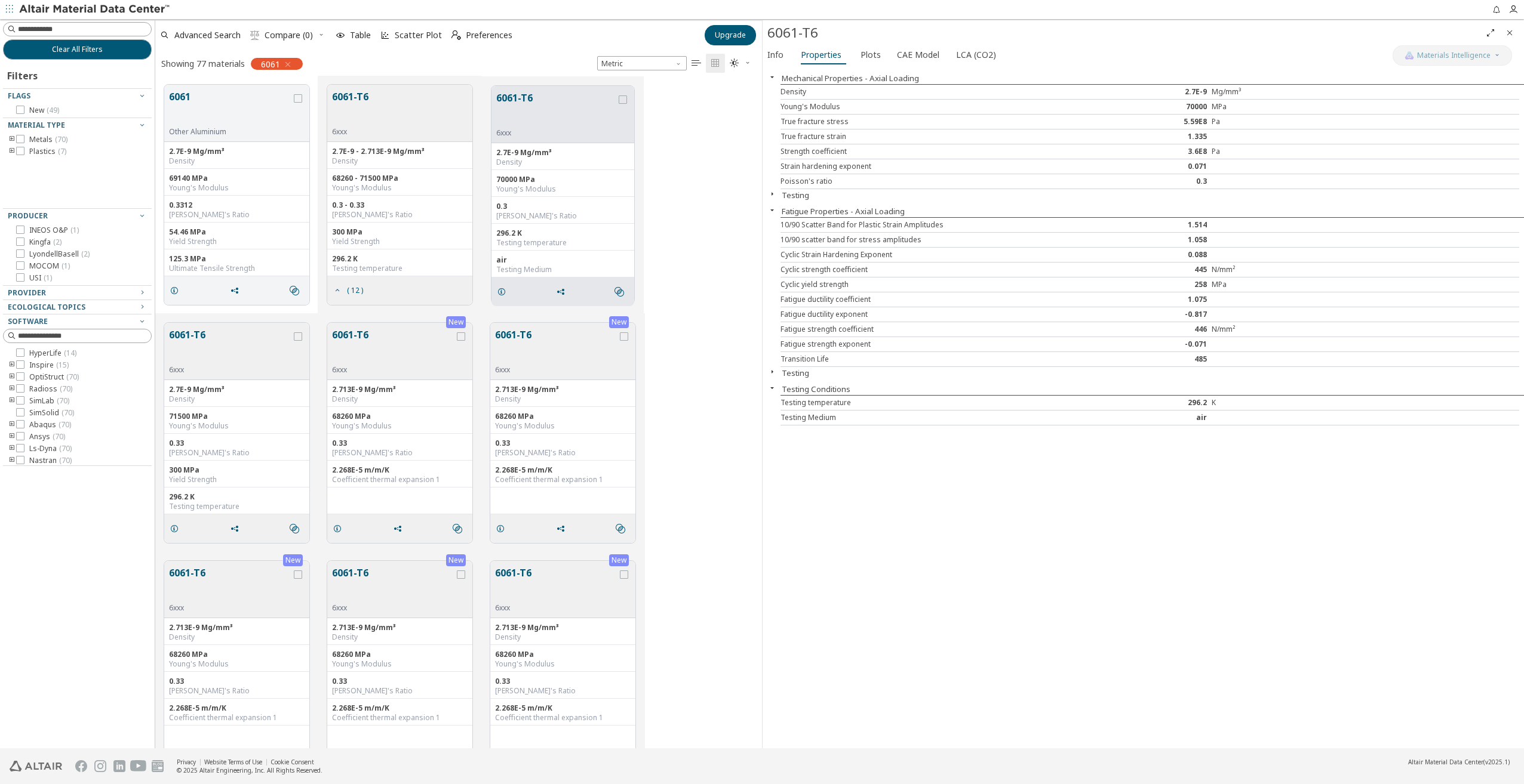
click at [199, 341] on button "6061-T6" at bounding box center [229, 347] width 122 height 38
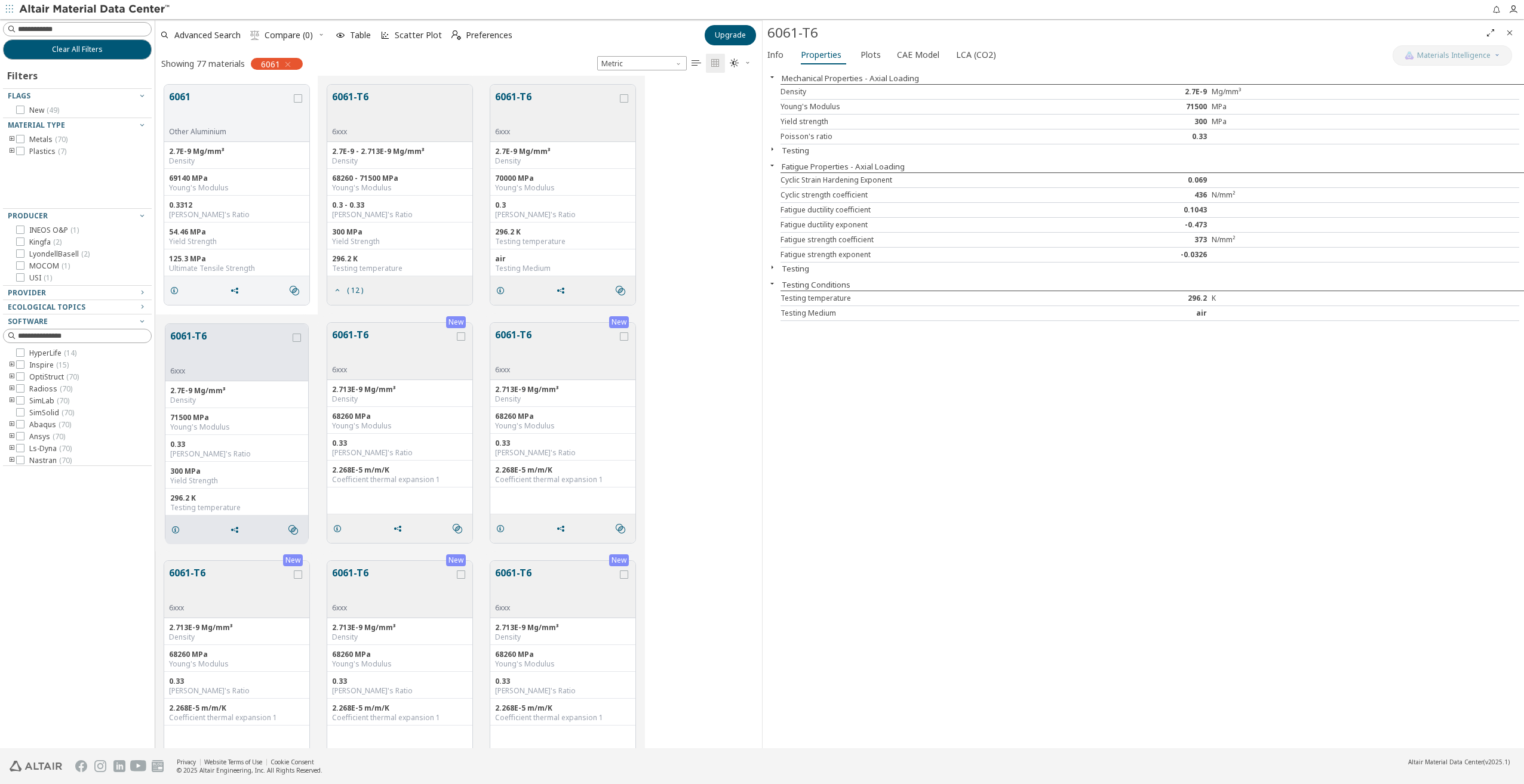
click at [364, 336] on button "6061-T6" at bounding box center [392, 347] width 122 height 38
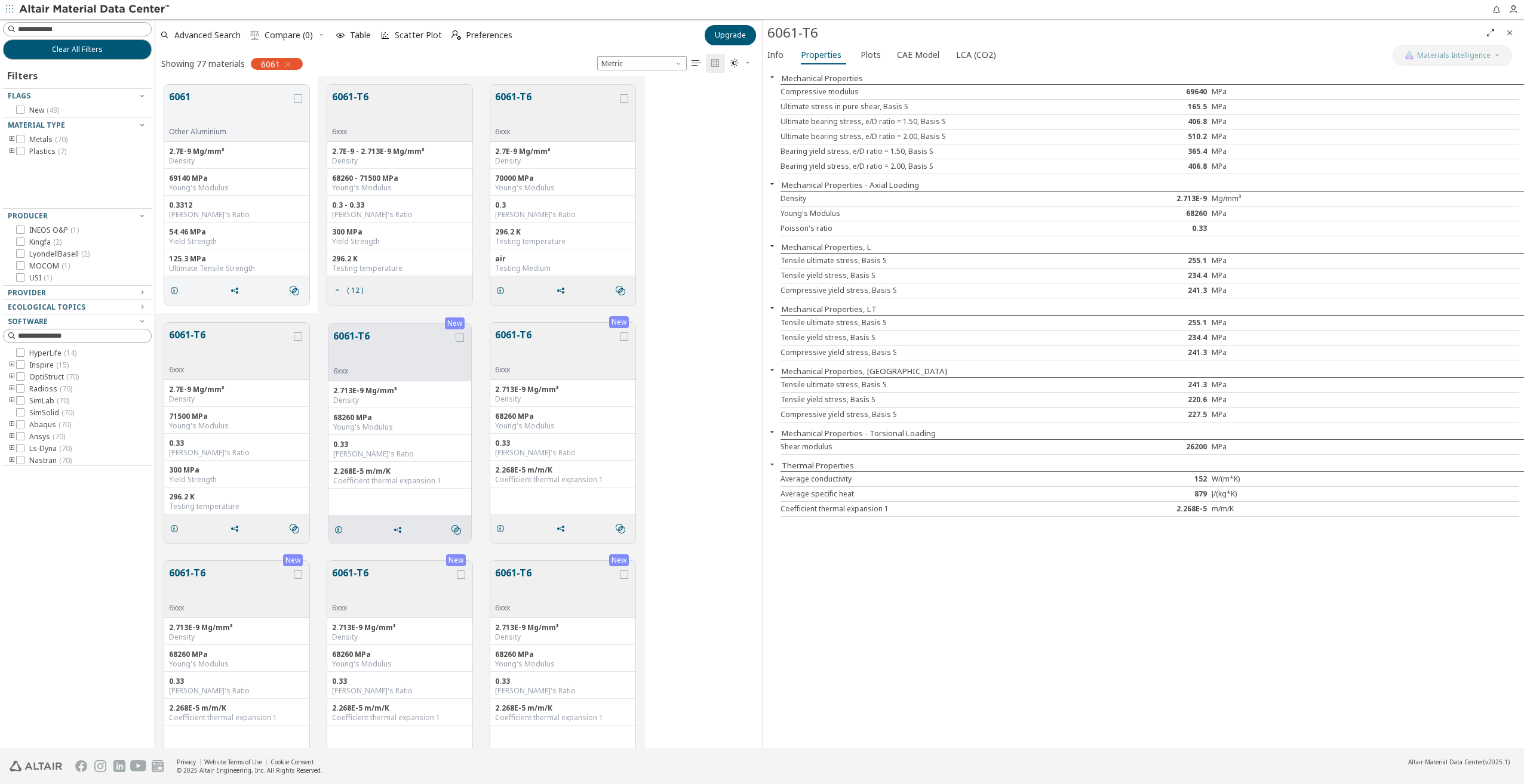
click at [529, 336] on button "6061-T6" at bounding box center [556, 347] width 122 height 38
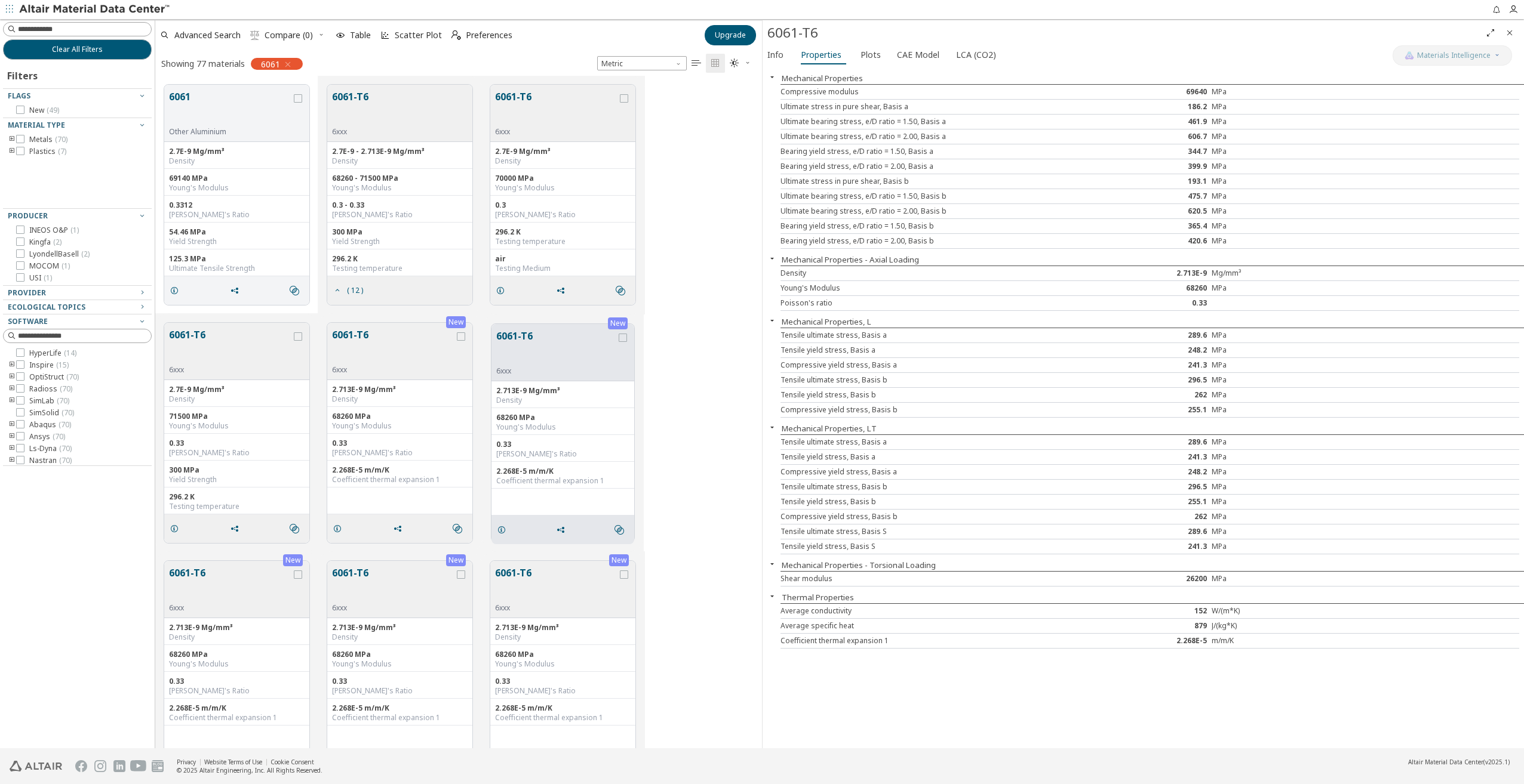
click at [198, 573] on button "6061-T6" at bounding box center [229, 585] width 122 height 38
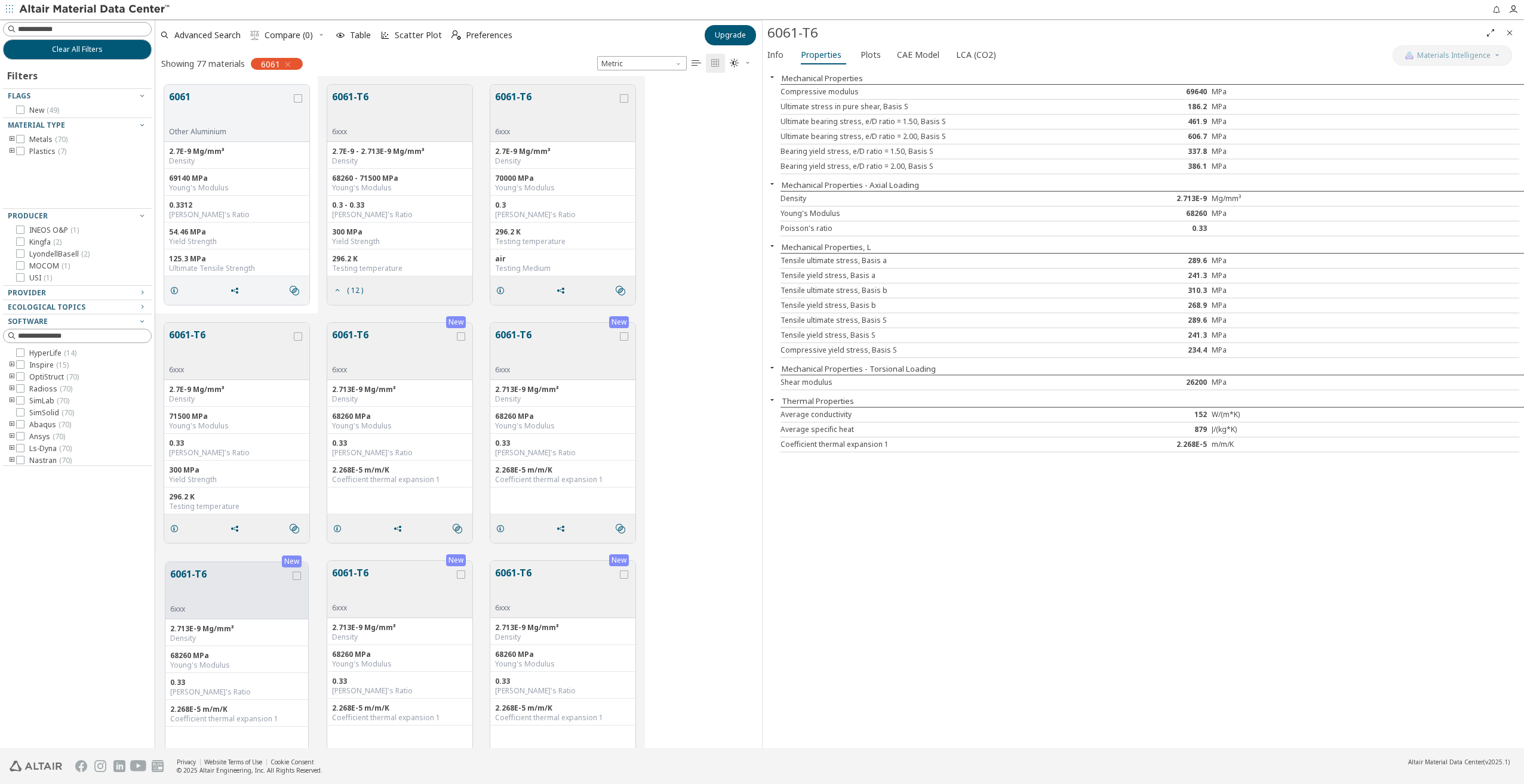
click at [361, 578] on button "6061-T6" at bounding box center [392, 585] width 122 height 38
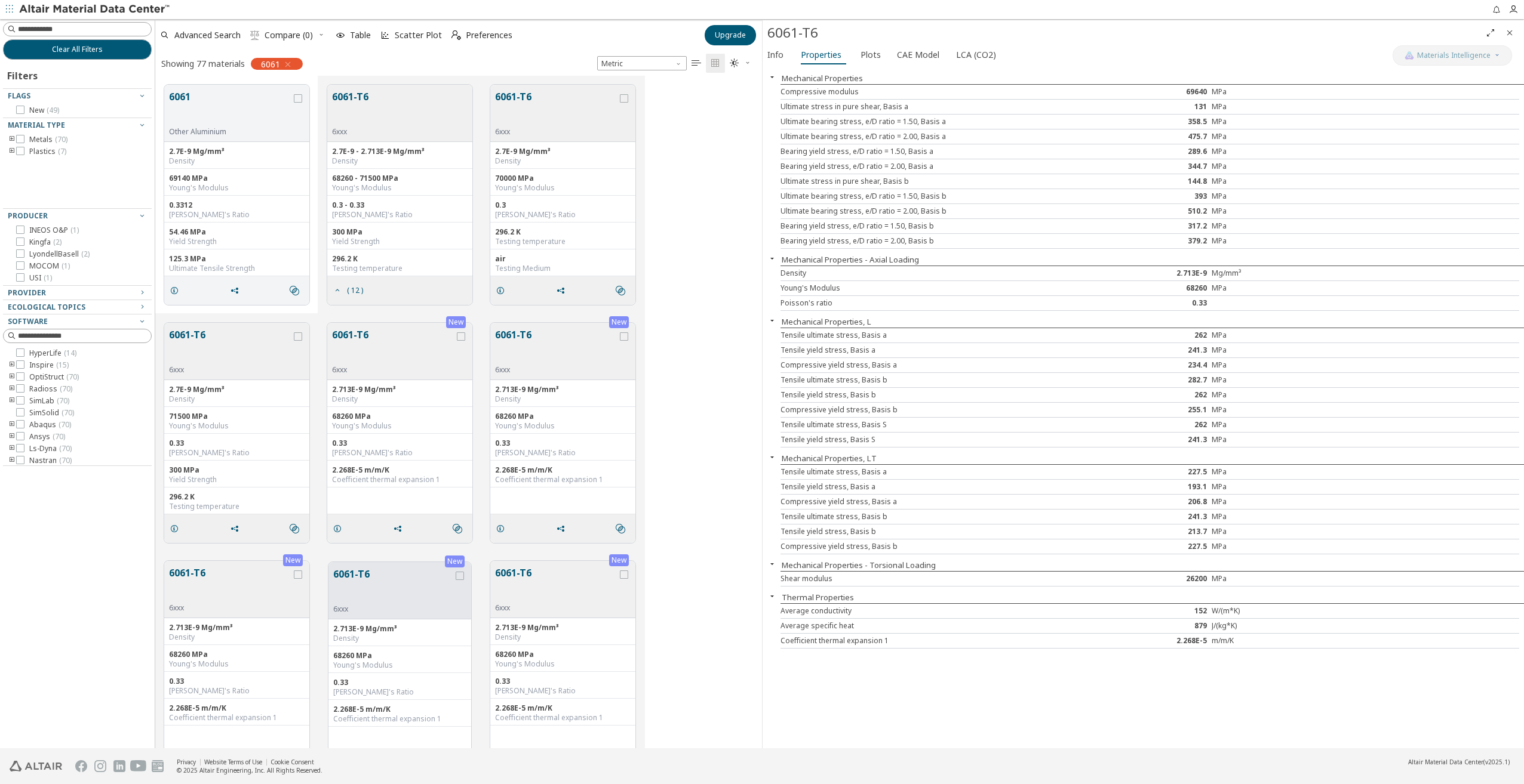
click at [519, 580] on button "6061-T6" at bounding box center [556, 585] width 122 height 38
click at [19, 353] on icon at bounding box center [20, 353] width 8 height 8
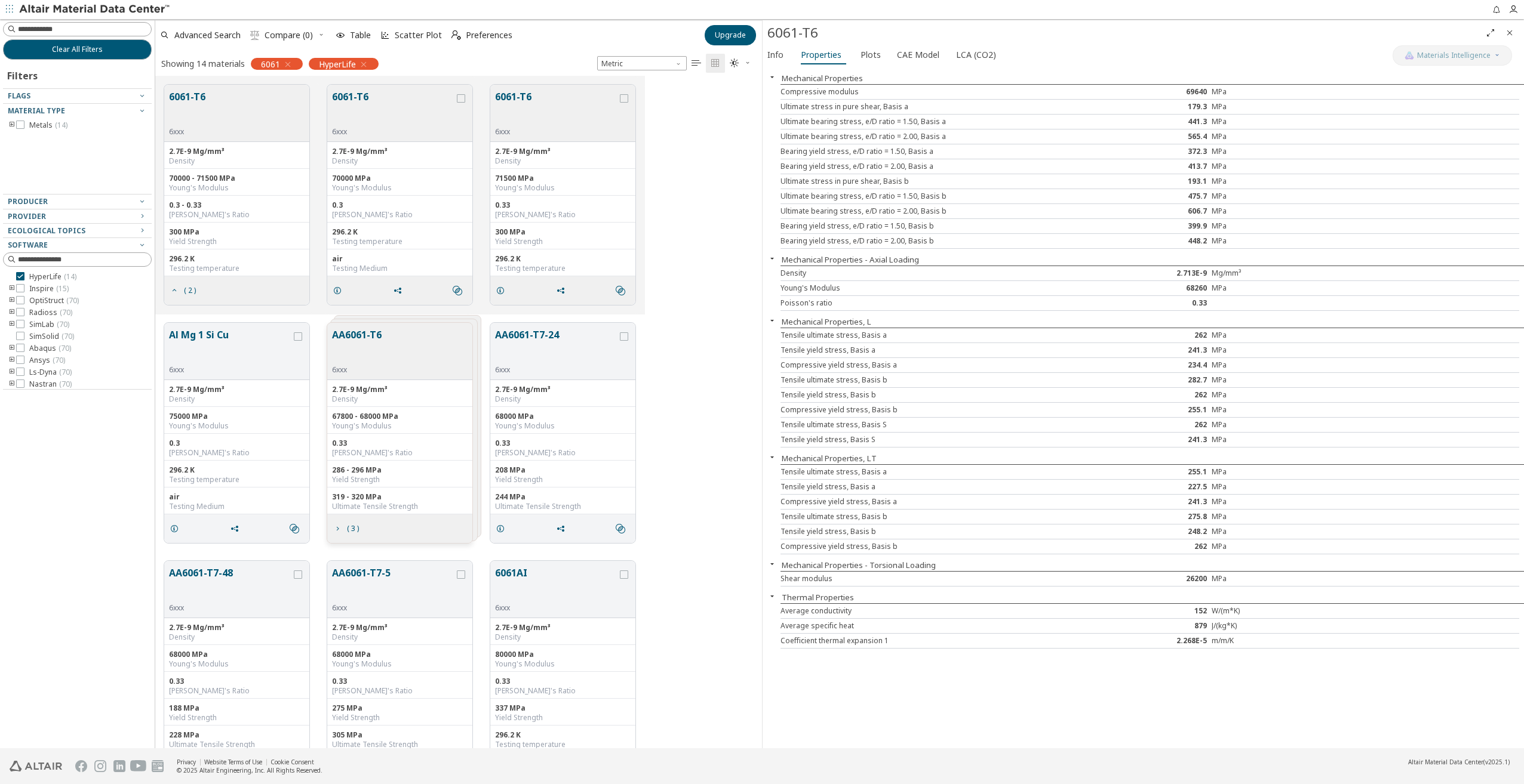
click at [197, 96] on button "6061-T6" at bounding box center [187, 108] width 36 height 38
click at [904, 54] on span "CAE Model" at bounding box center [918, 54] width 43 height 19
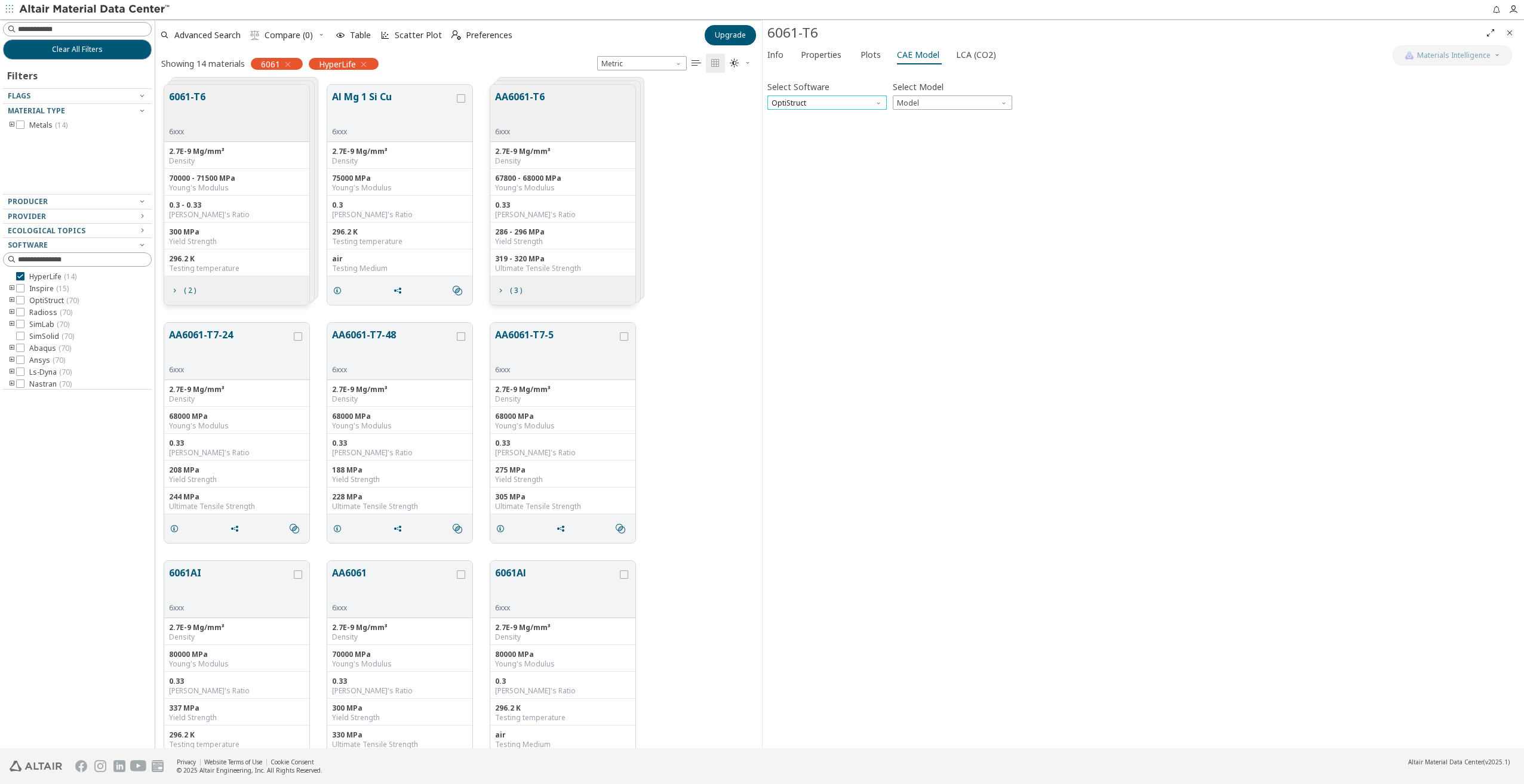
click at [856, 102] on span "OptiStruct" at bounding box center [827, 102] width 120 height 14
click at [864, 329] on div "Select Software OptiStruct Select Model Model Invalid data. Please check your i…" at bounding box center [1142, 408] width 751 height 672
click at [534, 97] on button "AA6061-T6" at bounding box center [519, 108] width 49 height 38
click at [202, 100] on button "6061-T6" at bounding box center [187, 108] width 36 height 38
click at [373, 96] on button "6061-T6" at bounding box center [392, 108] width 122 height 38
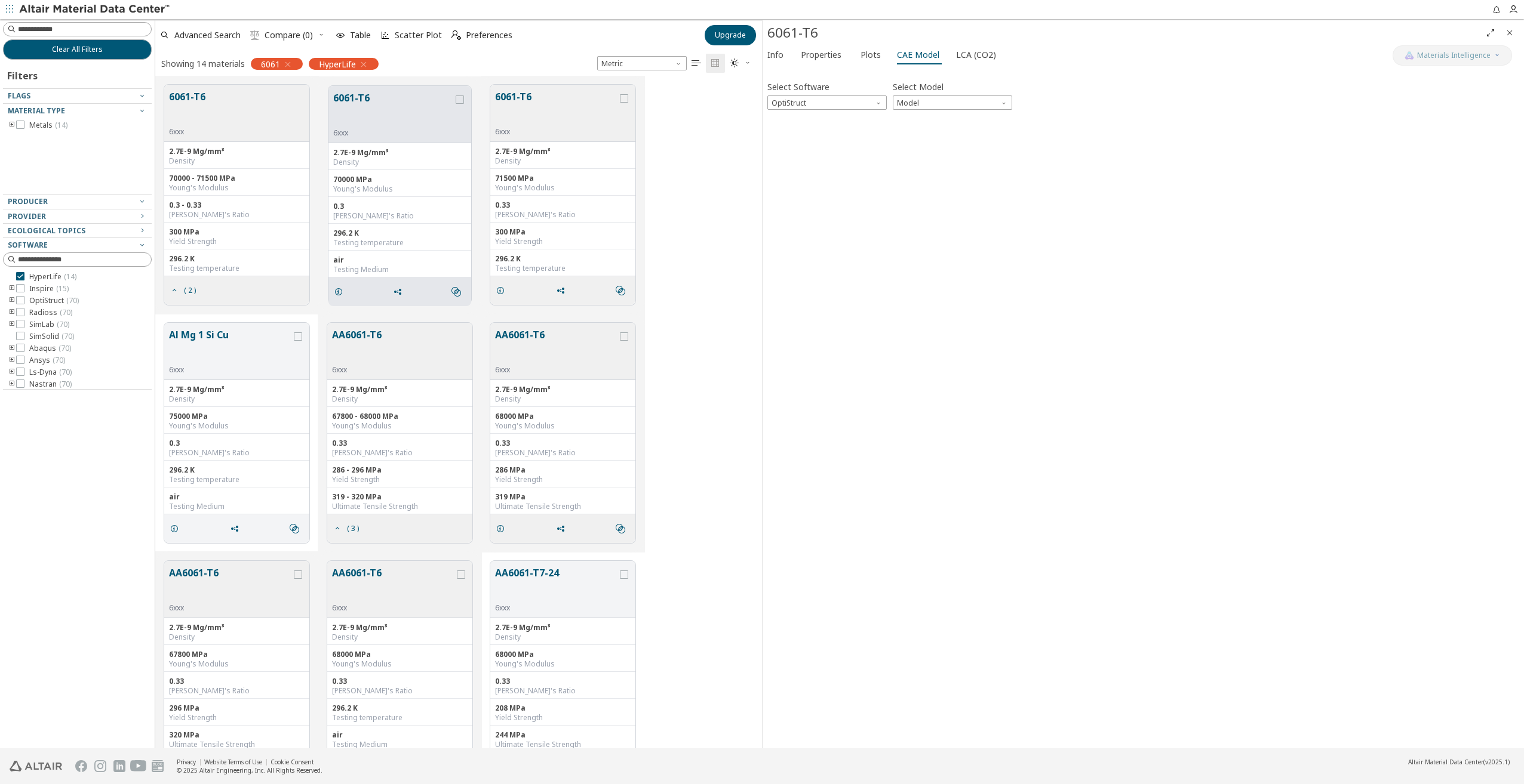
click at [806, 67] on div "Info Properties Plots CAE Model LCA (CO2)" at bounding box center [1077, 56] width 630 height 22
click at [818, 61] on span "Properties" at bounding box center [821, 54] width 41 height 19
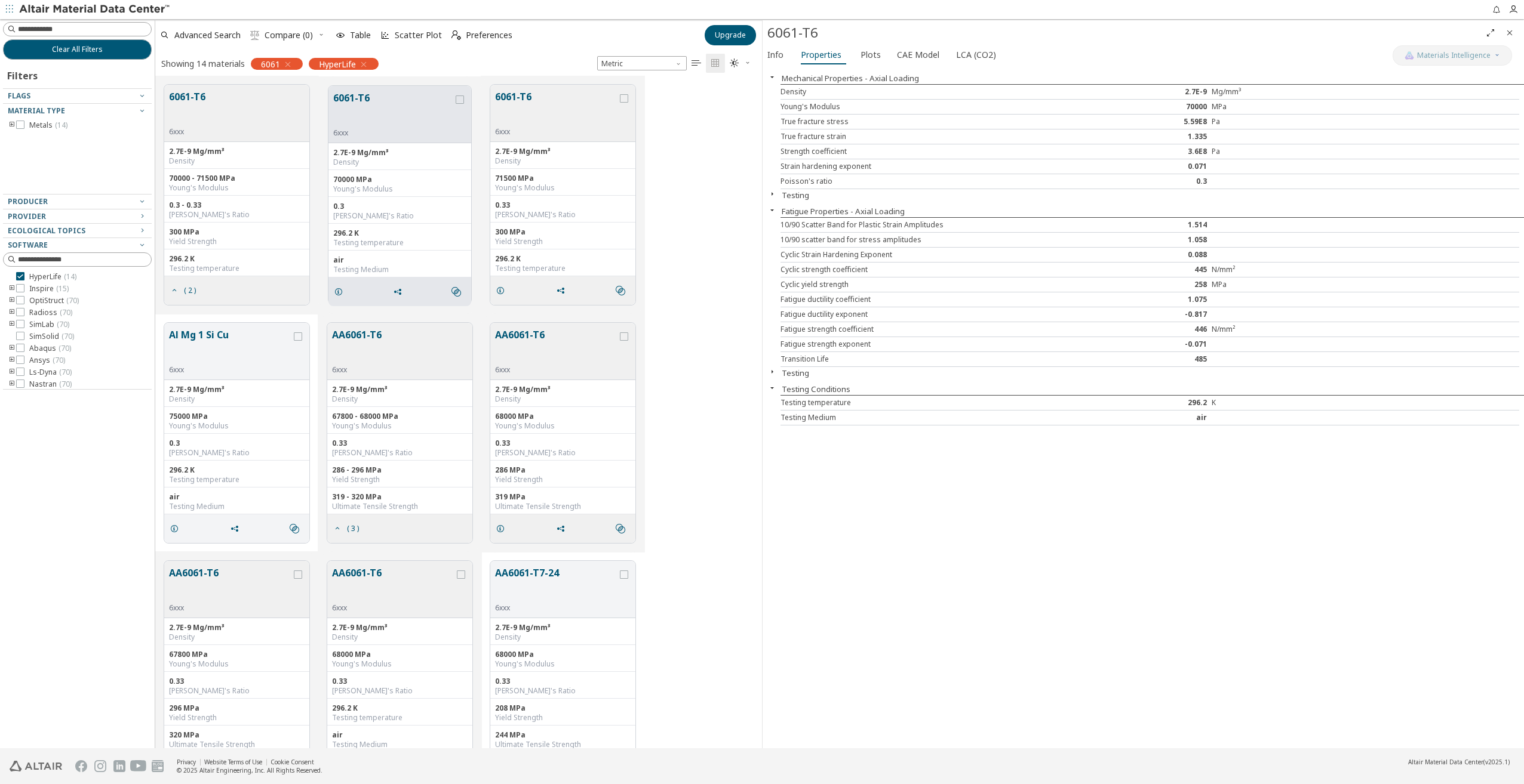
click at [516, 93] on button "6061-T6" at bounding box center [556, 108] width 122 height 38
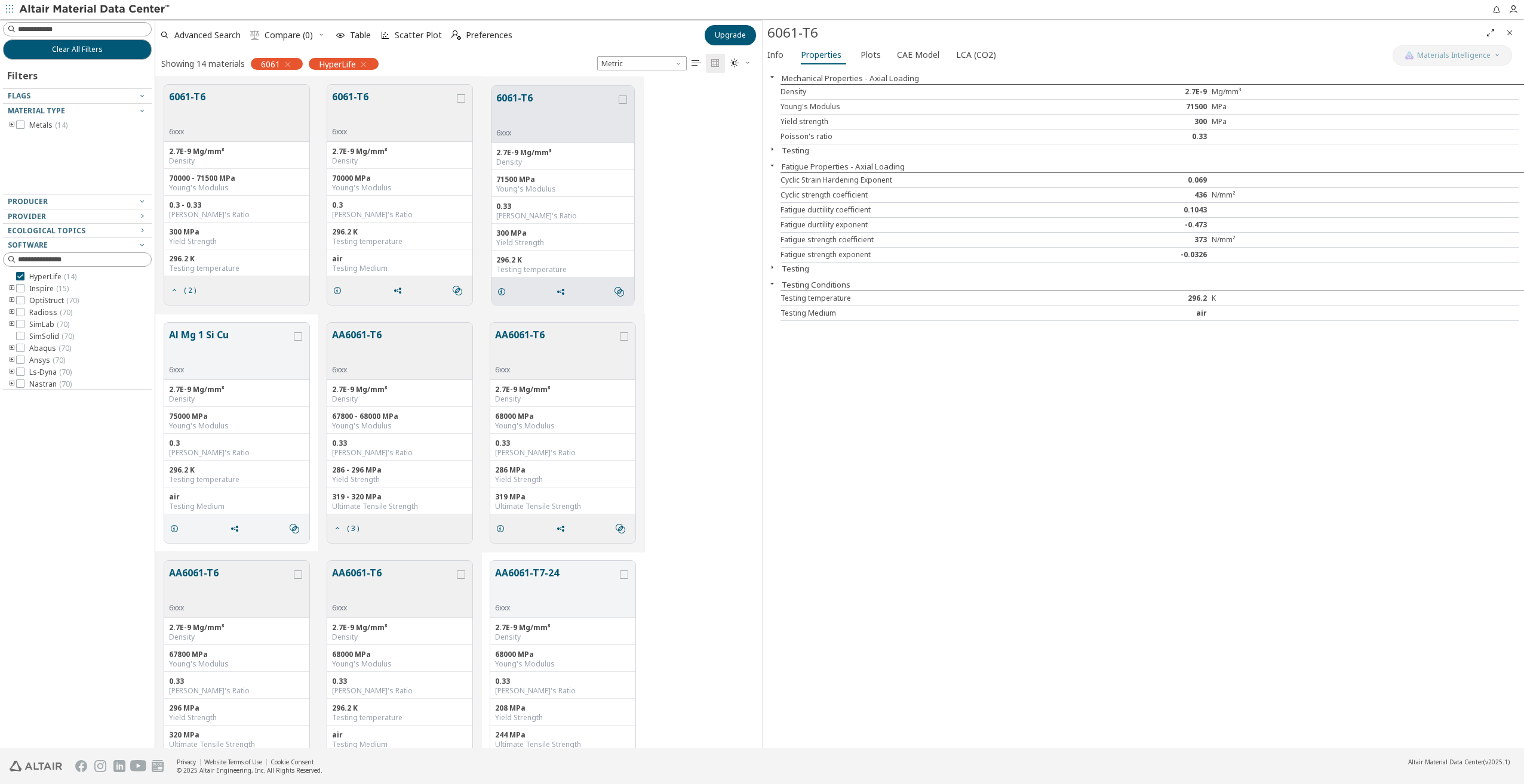
click at [774, 266] on icon "button" at bounding box center [772, 268] width 10 height 10
click at [292, 61] on icon "button" at bounding box center [288, 65] width 10 height 10
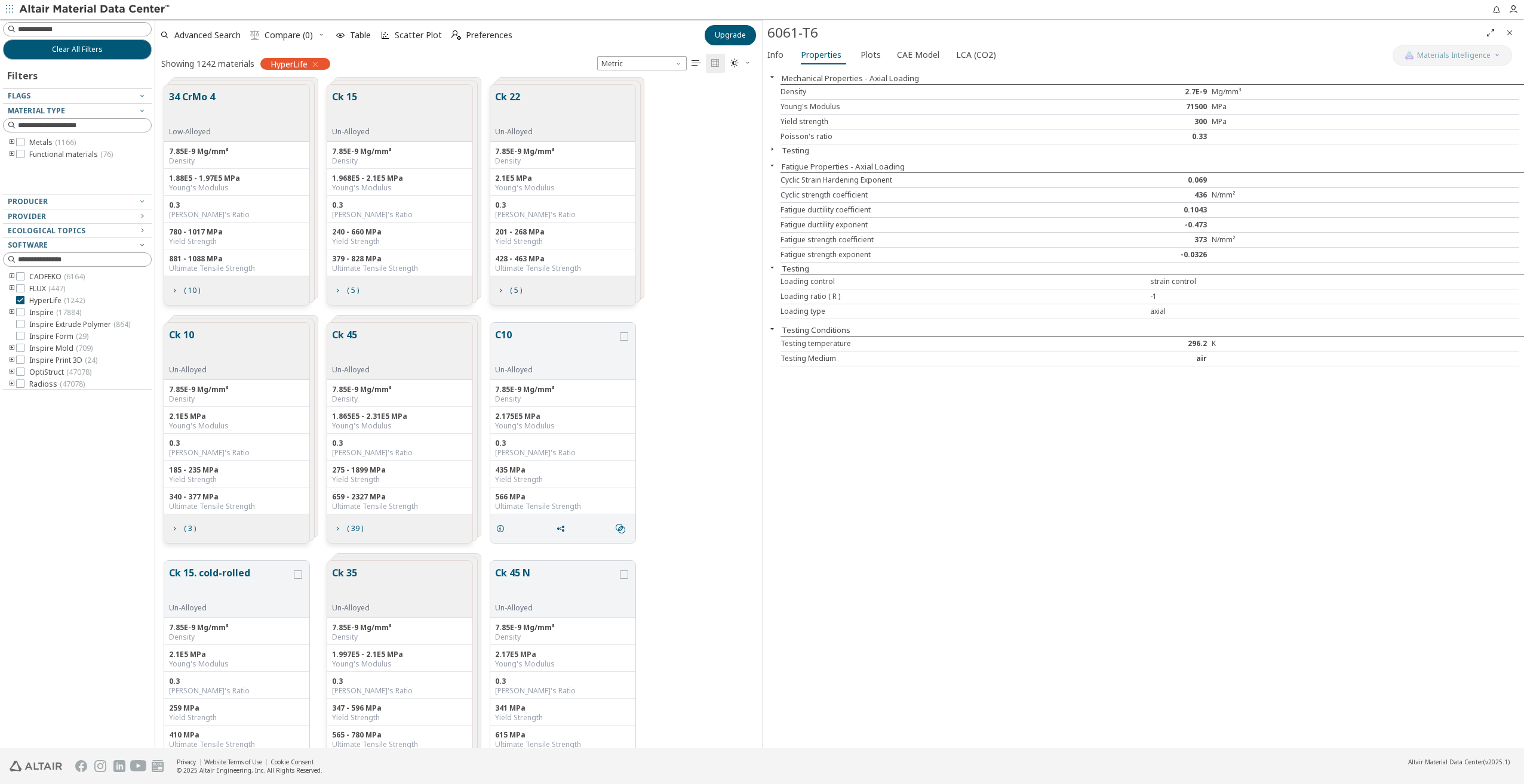
click at [74, 29] on input at bounding box center [84, 29] width 133 height 12
type input "*"
type input "****"
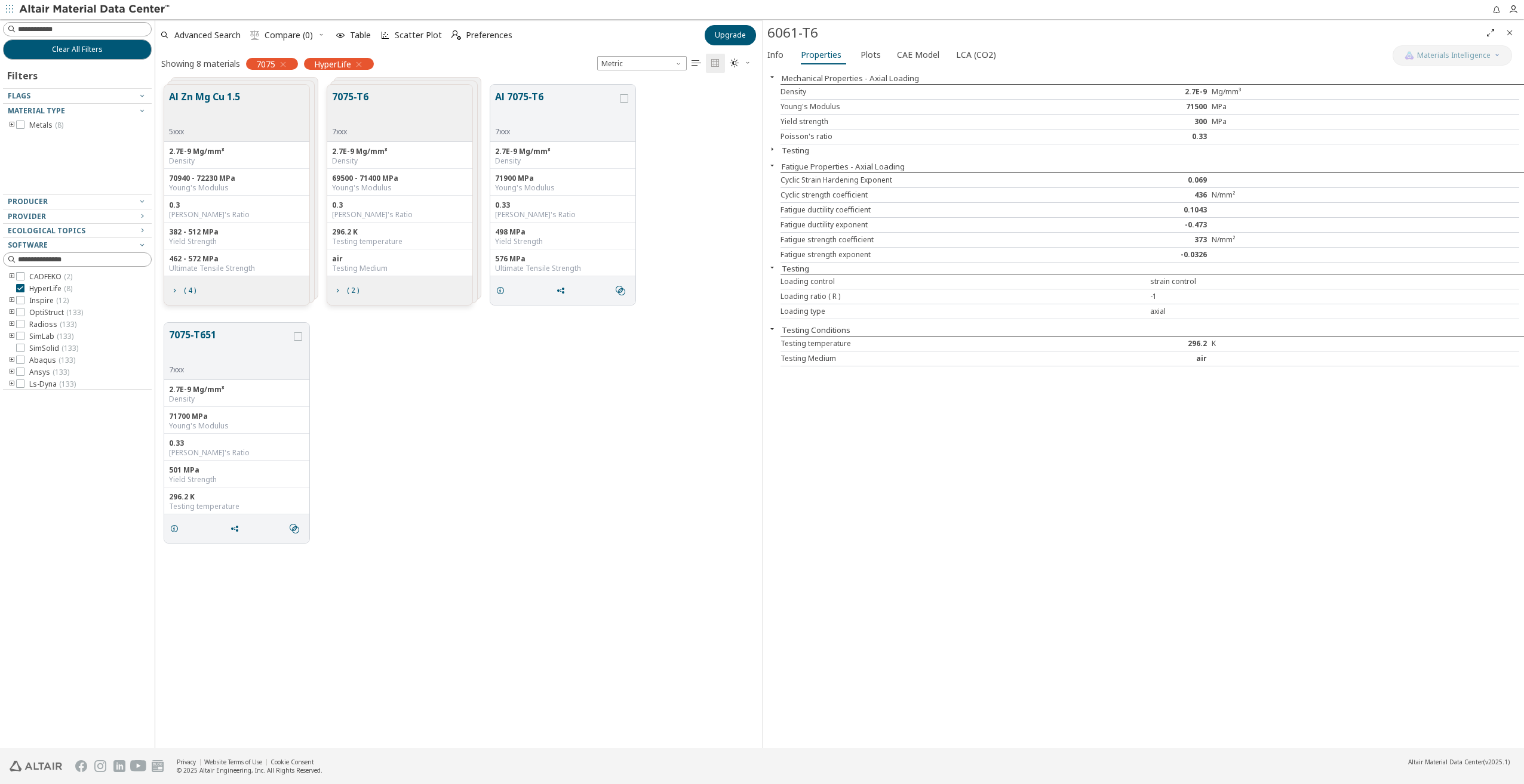
click at [356, 98] on button "7075-T6" at bounding box center [350, 108] width 36 height 38
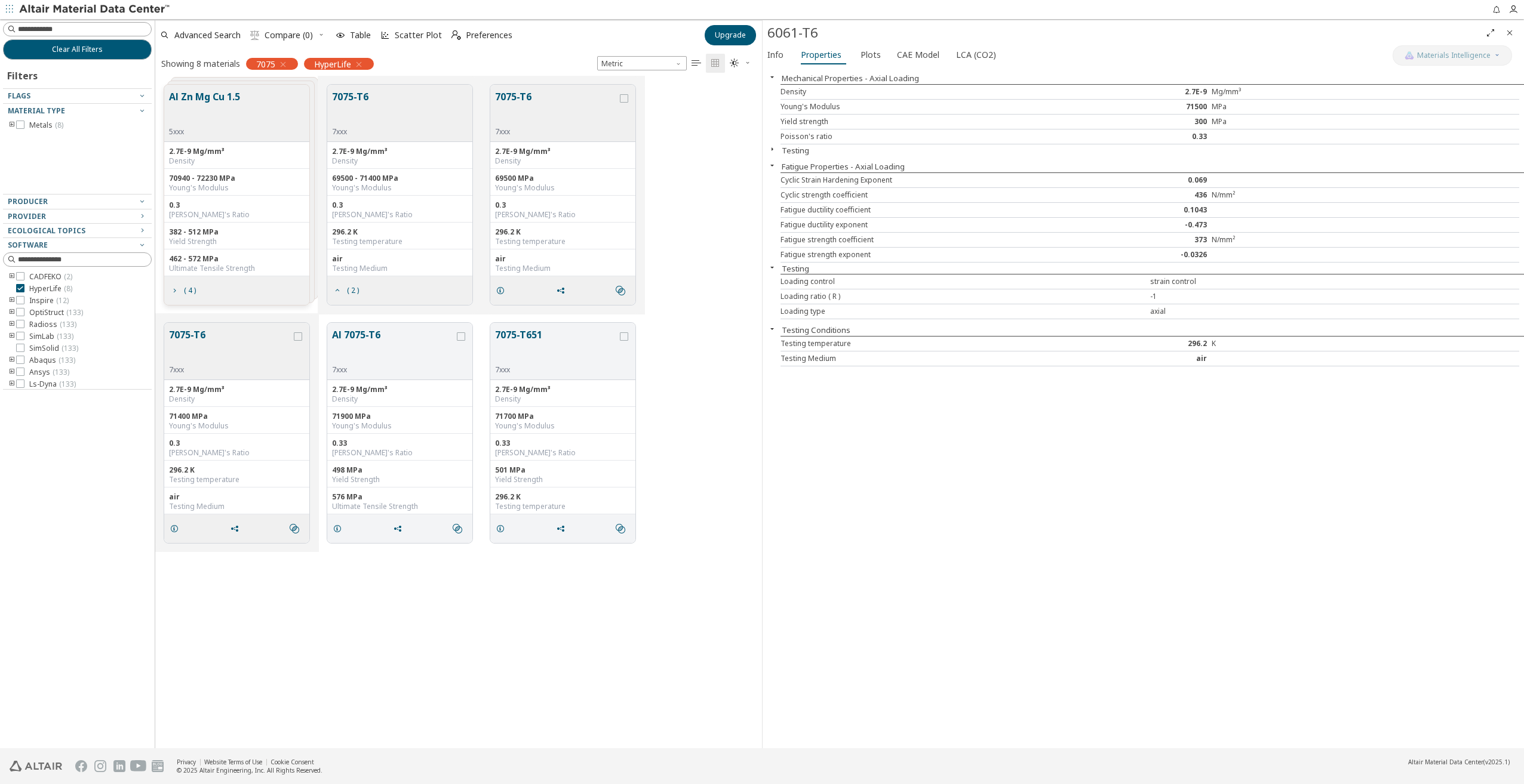
click at [519, 97] on button "7075-T6" at bounding box center [556, 108] width 122 height 38
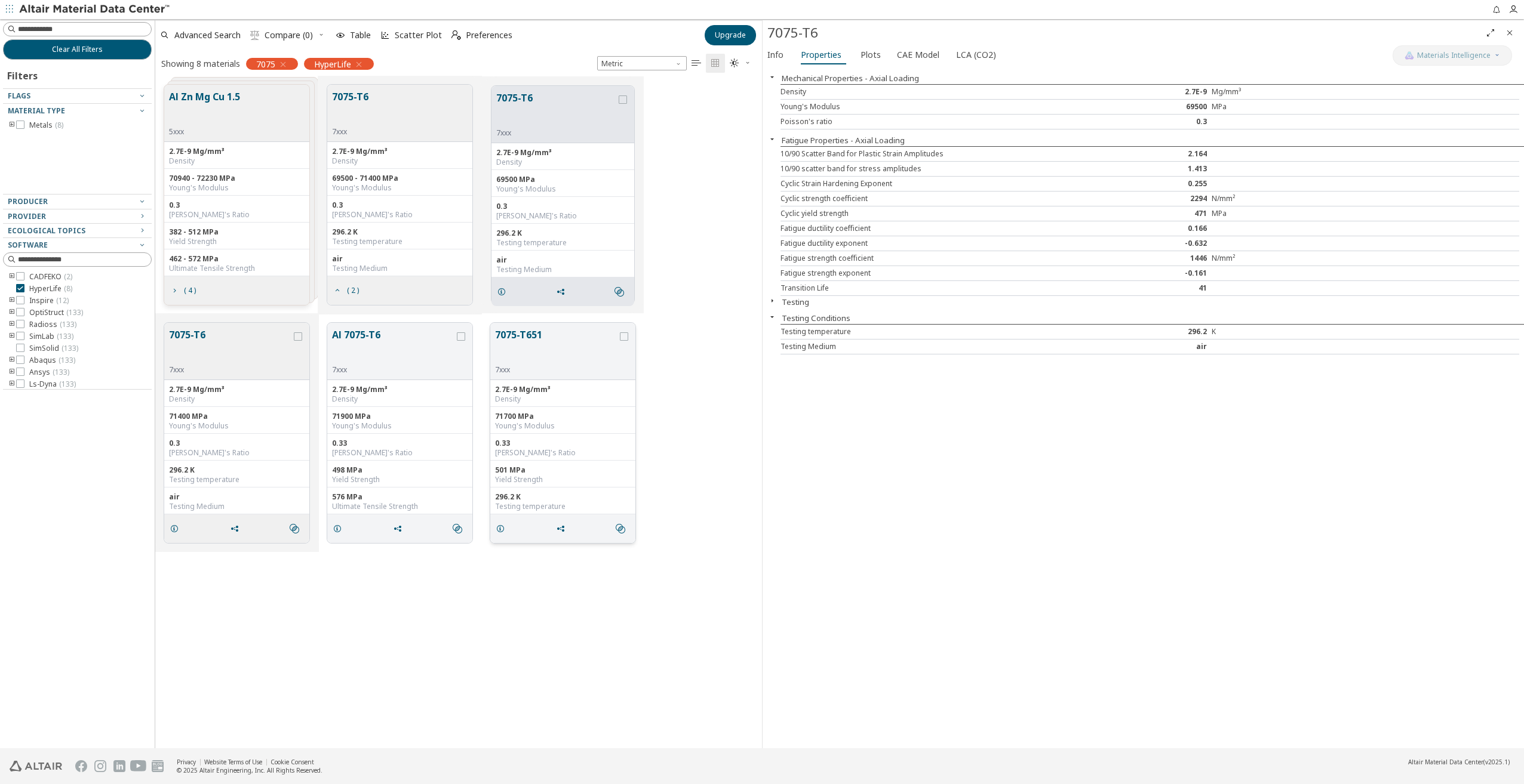
click at [515, 333] on button "7075-T651" at bounding box center [556, 347] width 122 height 38
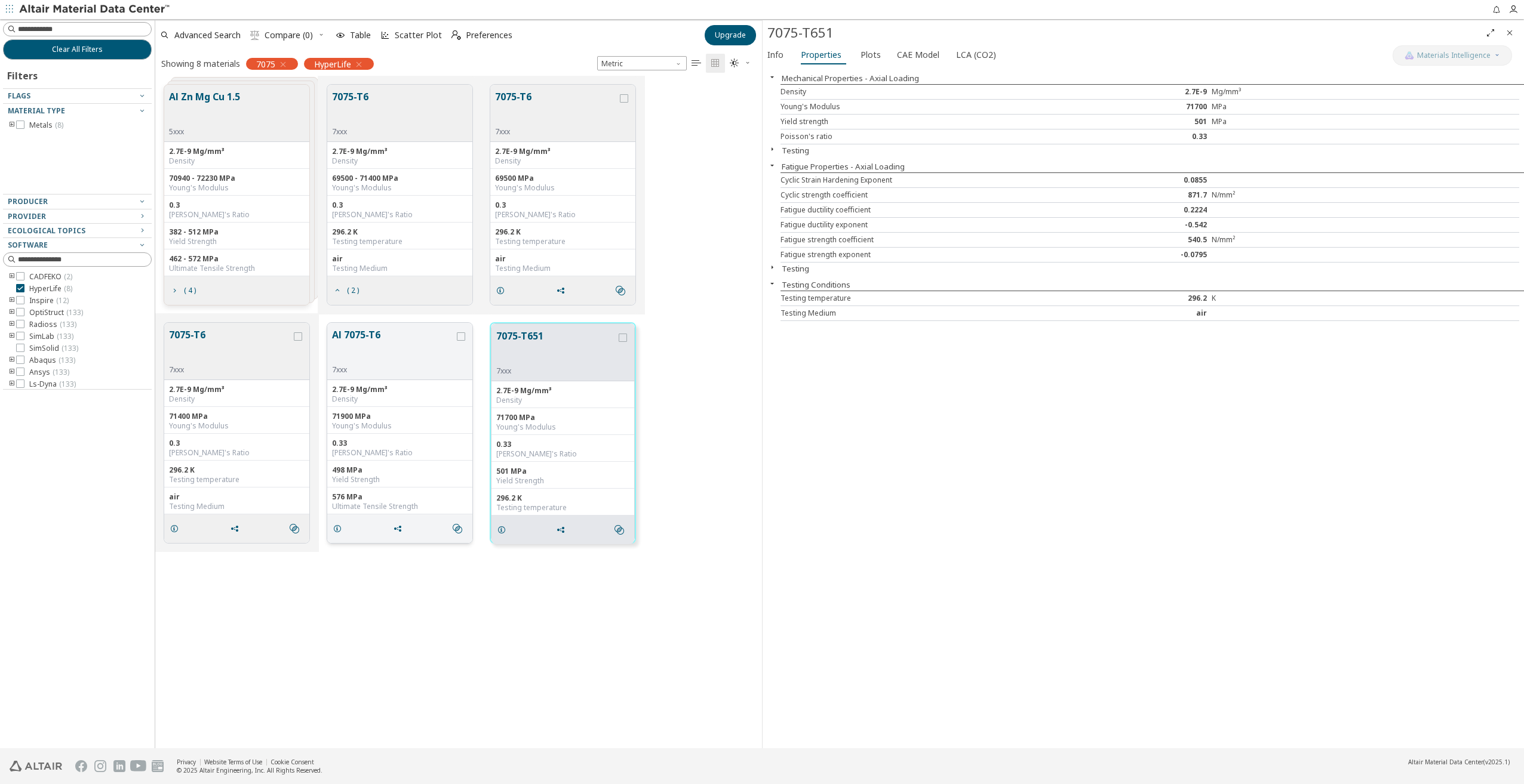
click at [371, 333] on button "Al 7075-T6" at bounding box center [392, 347] width 122 height 38
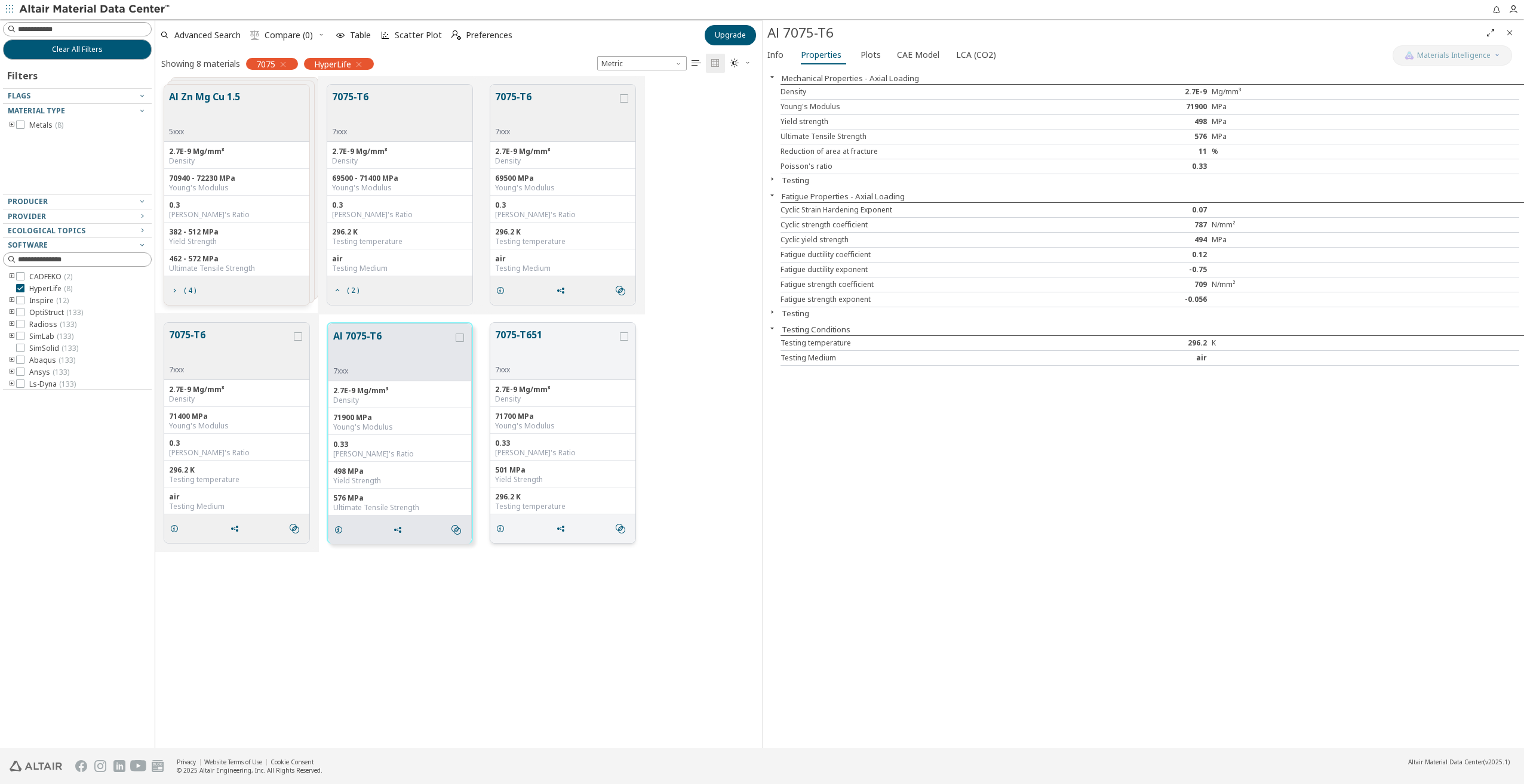
click at [521, 329] on button "7075-T651" at bounding box center [556, 347] width 122 height 38
